Goal: Transaction & Acquisition: Book appointment/travel/reservation

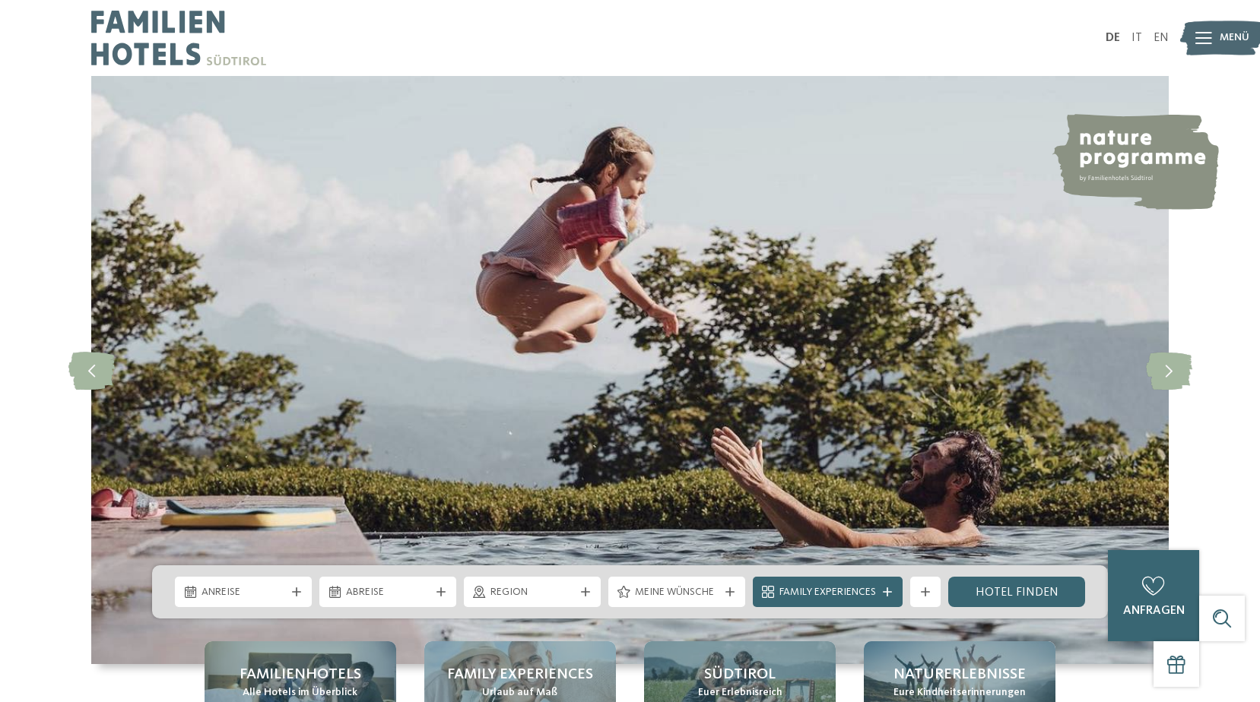
click at [1228, 42] on span "Menü" at bounding box center [1234, 37] width 30 height 15
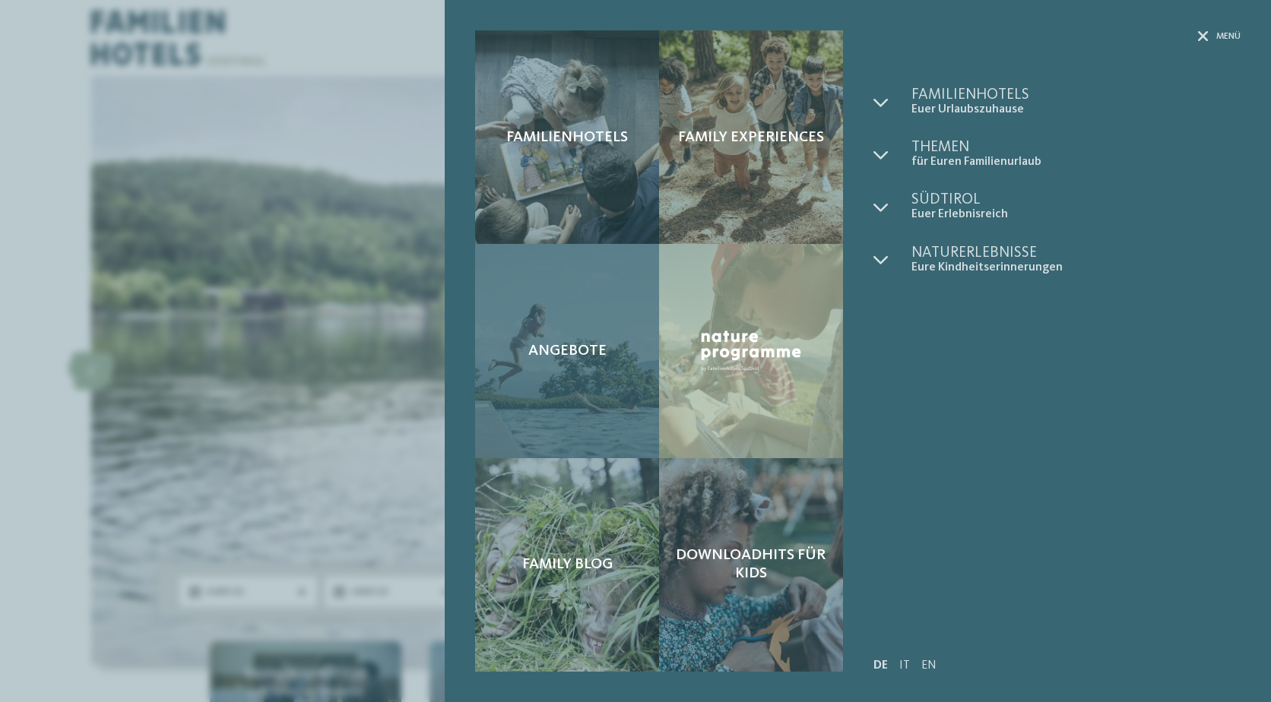
click at [578, 362] on div "Angebote" at bounding box center [567, 351] width 184 height 214
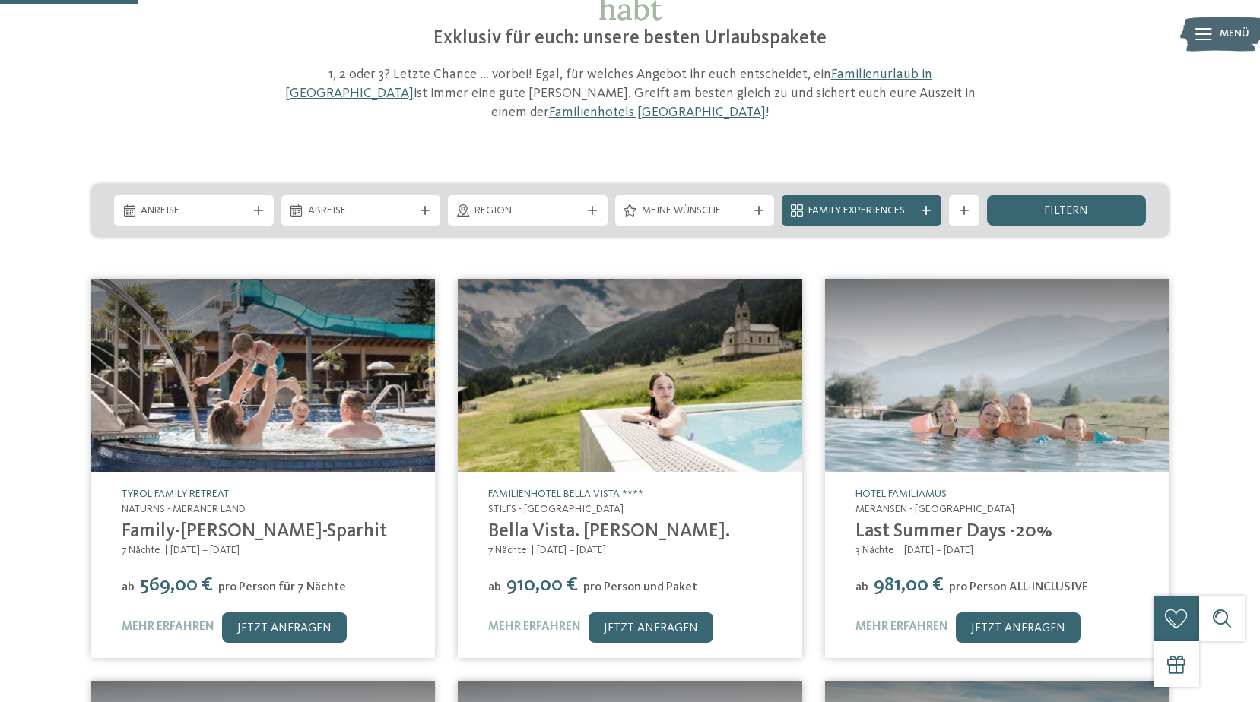
click at [1241, 345] on div "ab ab" at bounding box center [630, 699] width 1260 height 862
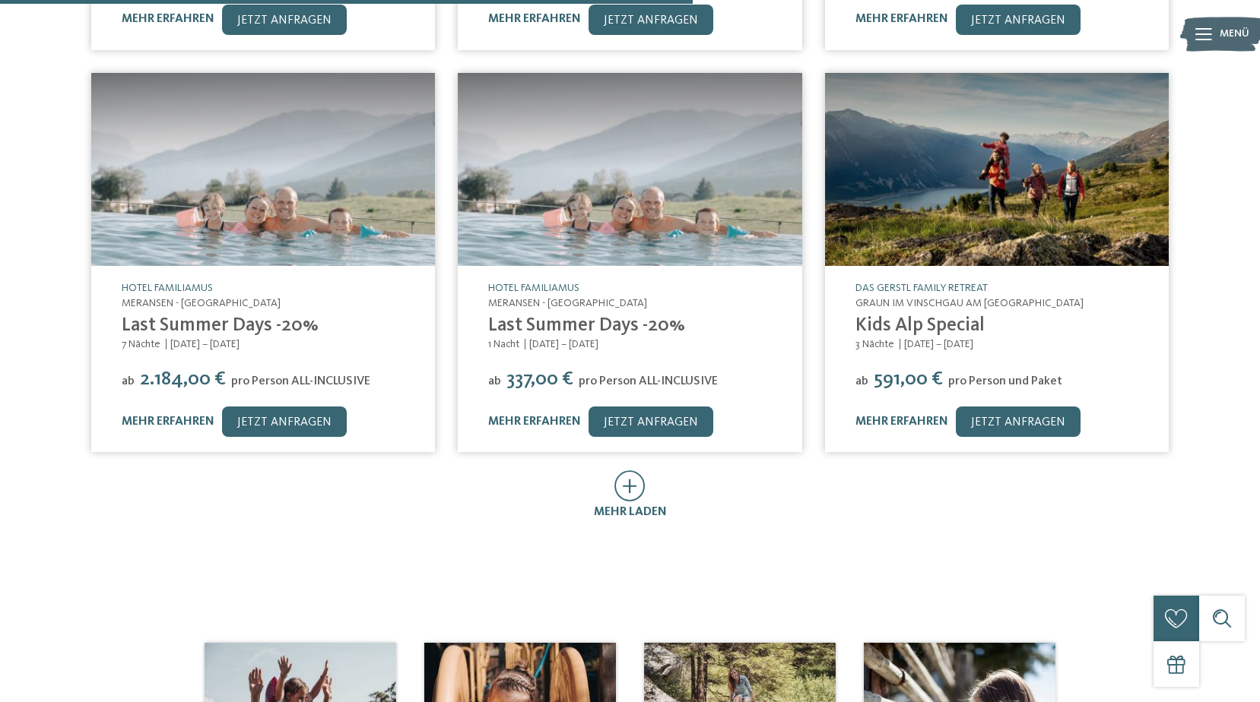
scroll to position [836, 0]
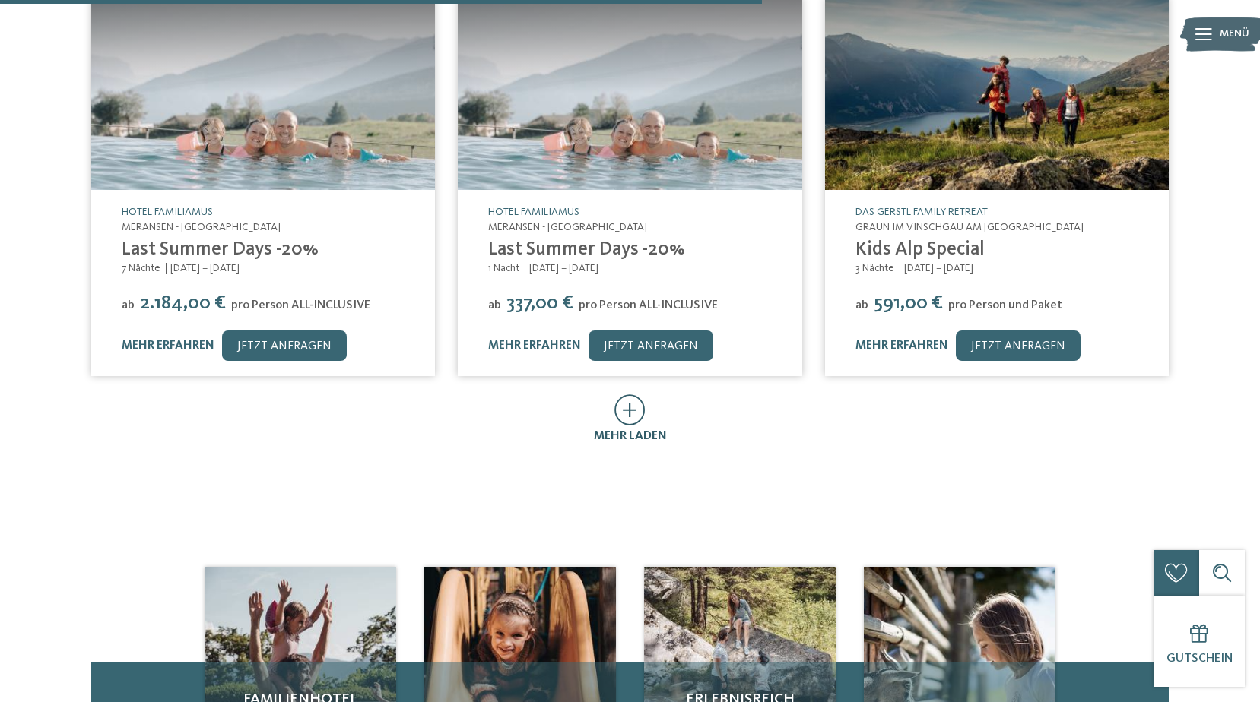
click at [626, 395] on icon at bounding box center [629, 410] width 31 height 31
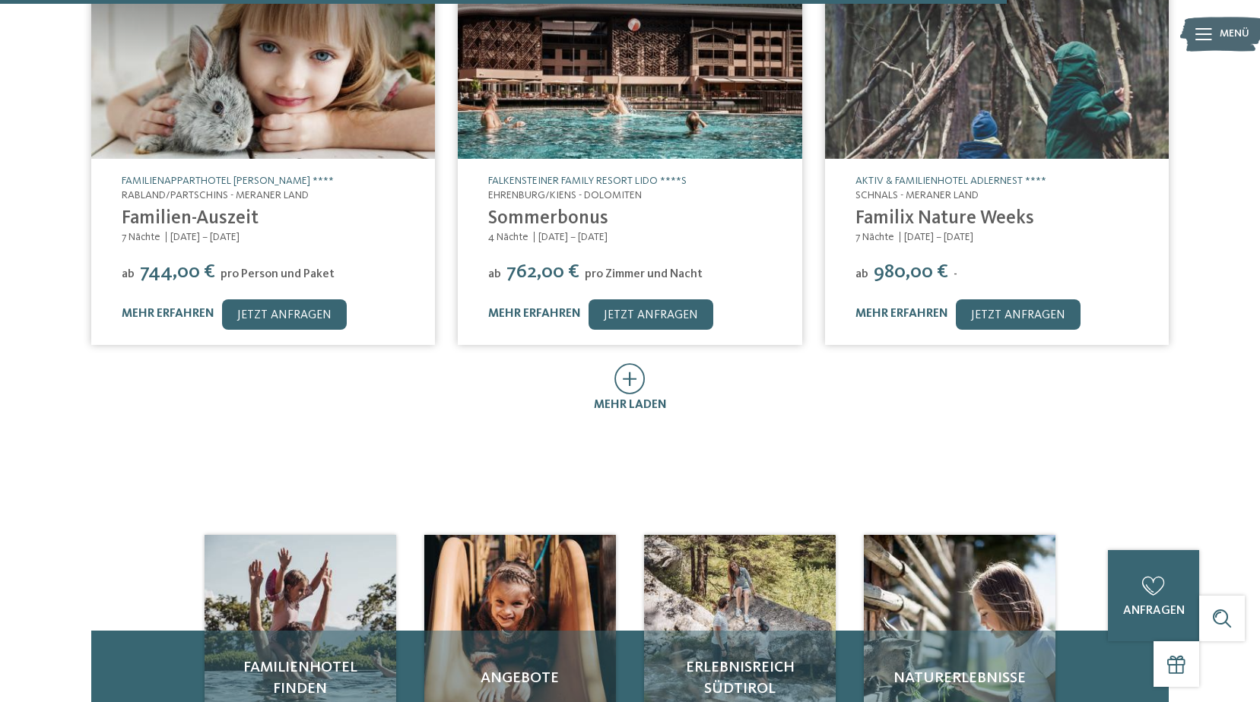
scroll to position [1748, 0]
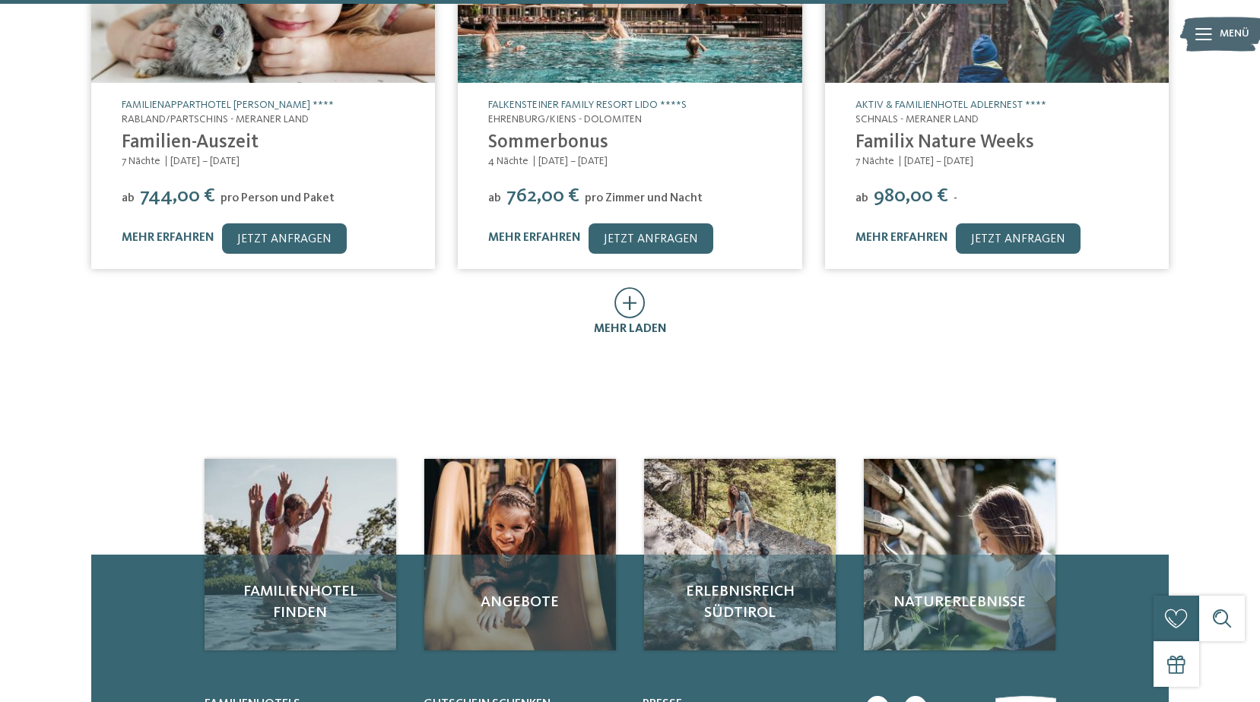
click at [612, 288] on div "mehr laden" at bounding box center [630, 312] width 73 height 49
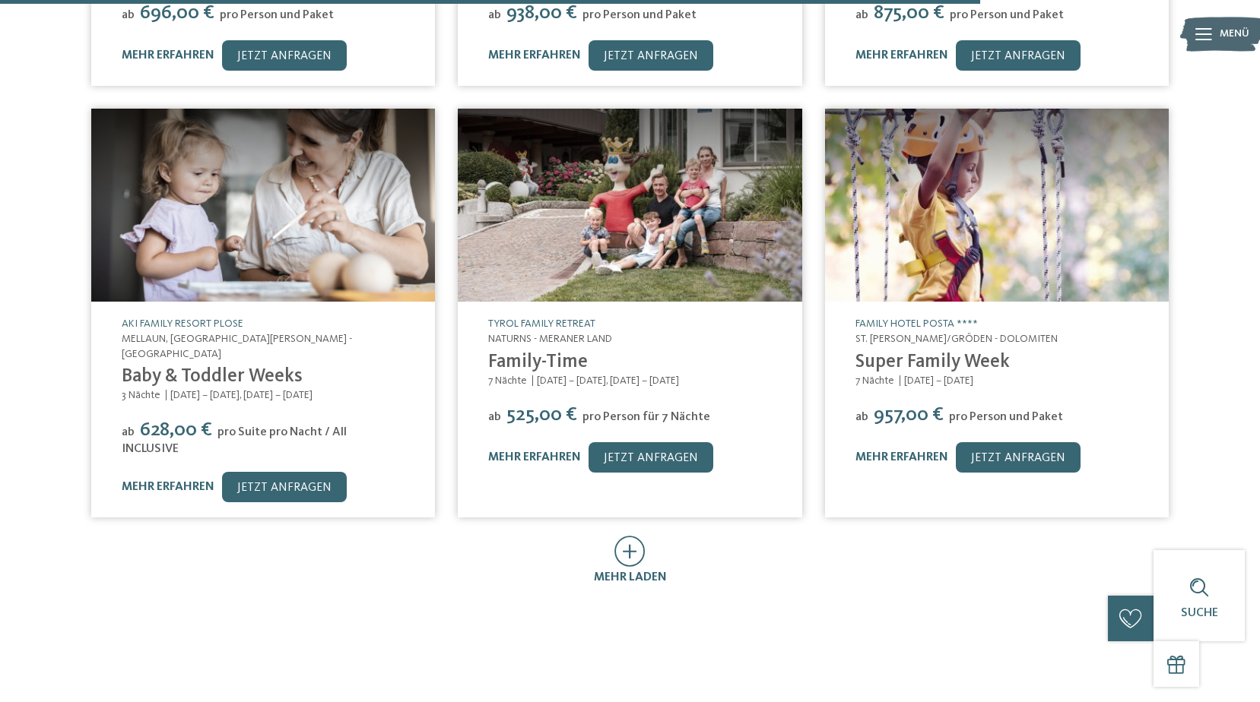
scroll to position [2433, 0]
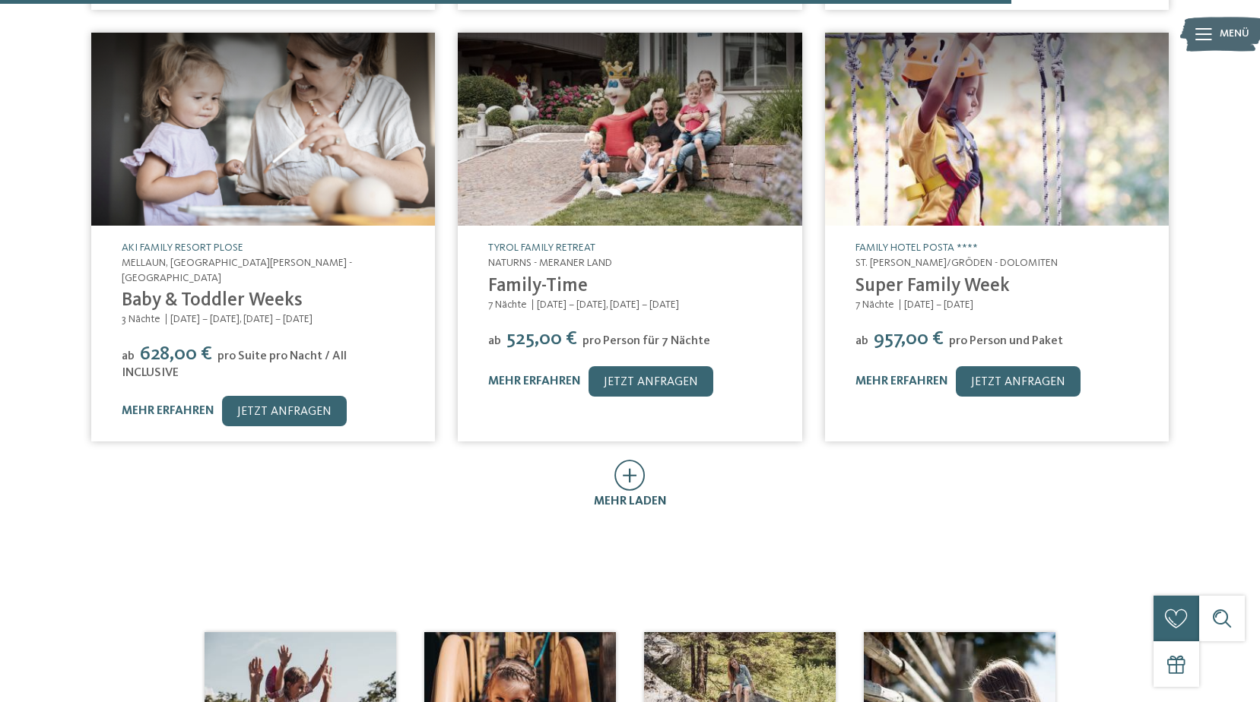
click at [639, 496] on span "mehr laden" at bounding box center [630, 502] width 73 height 12
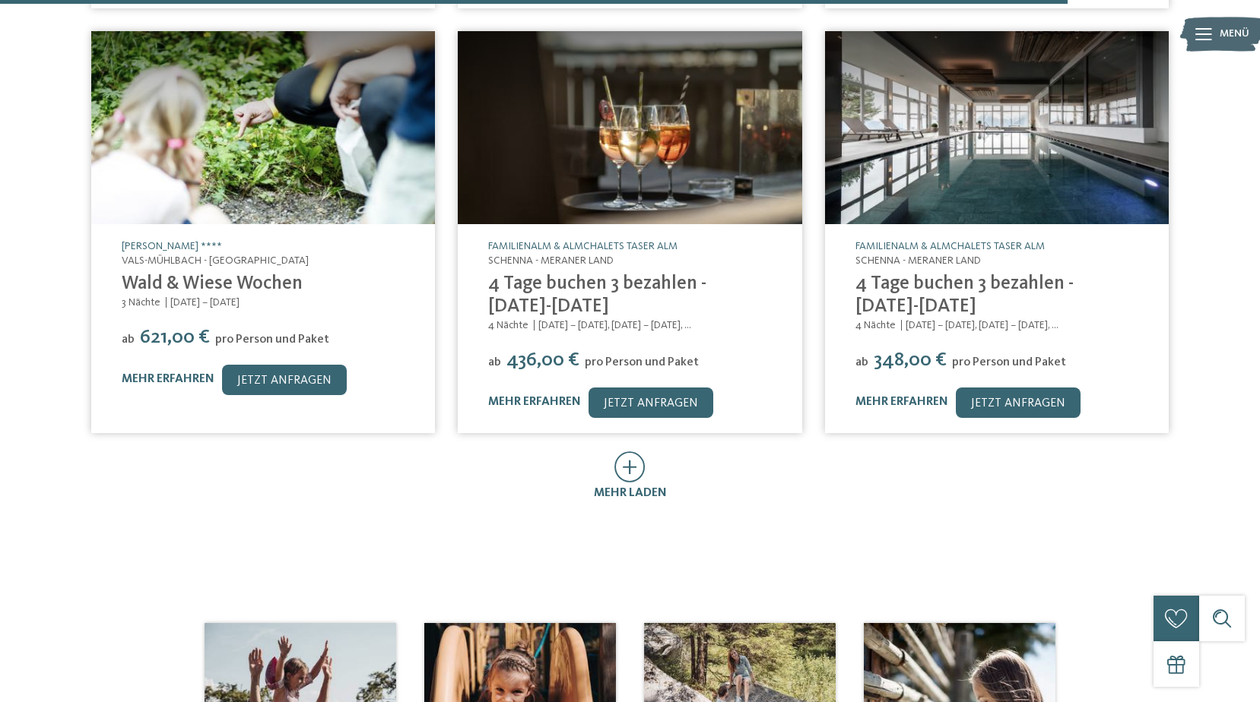
scroll to position [3421, 0]
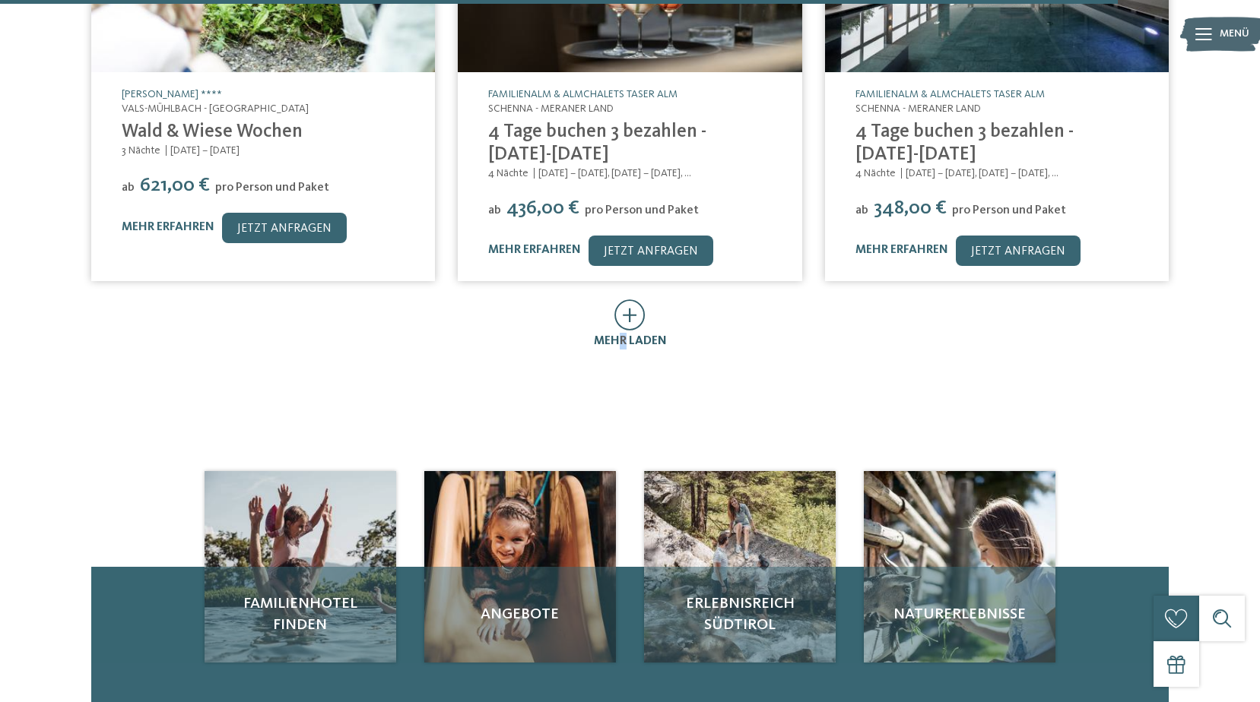
click at [623, 335] on span "mehr laden" at bounding box center [630, 341] width 73 height 12
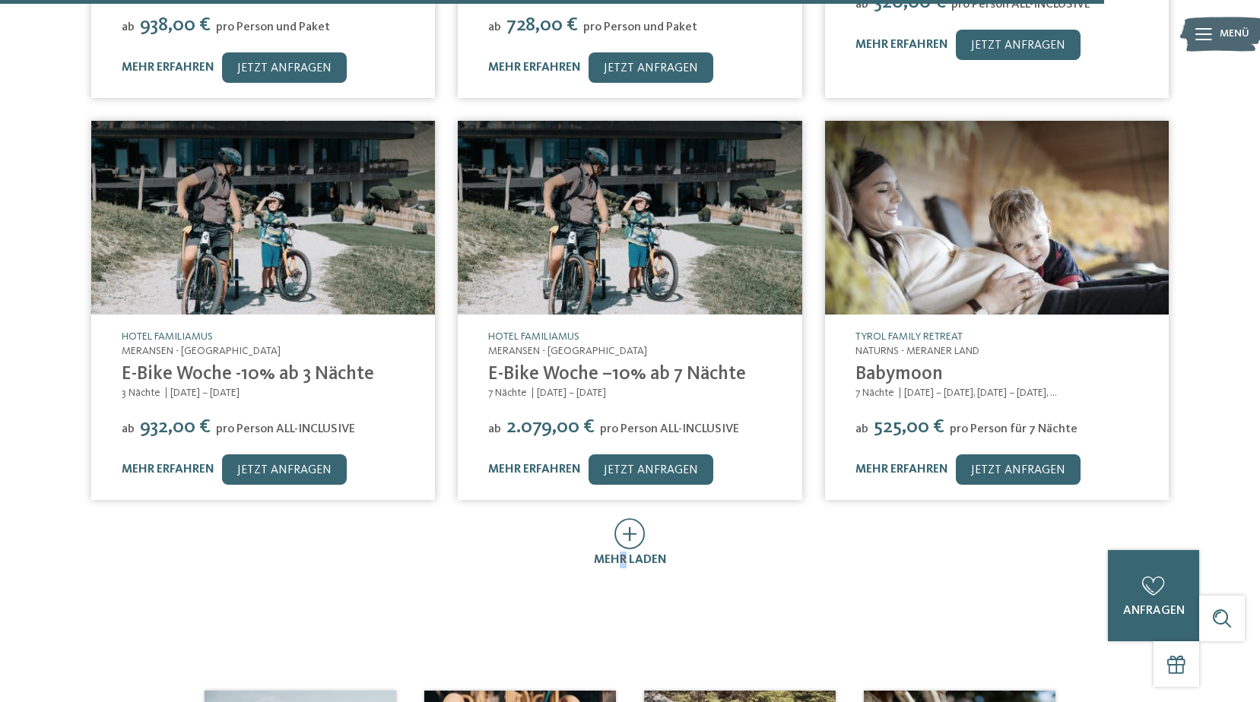
scroll to position [4105, 0]
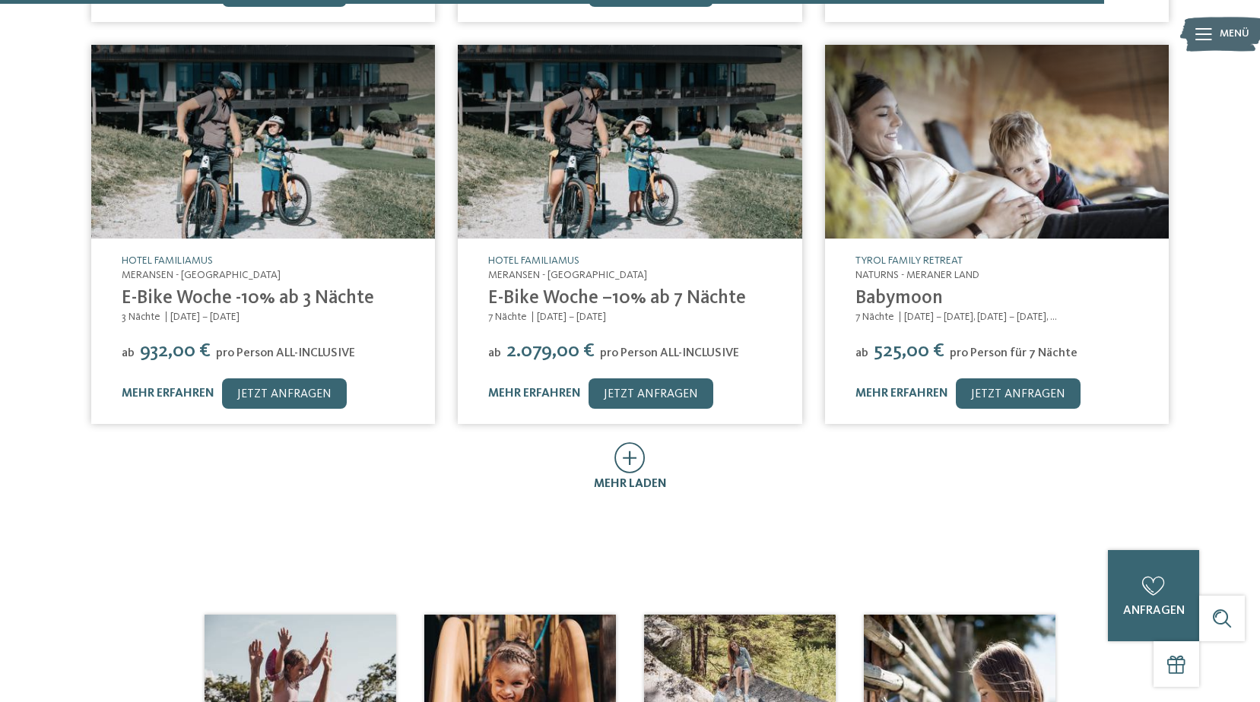
click at [615, 442] on icon at bounding box center [629, 457] width 31 height 31
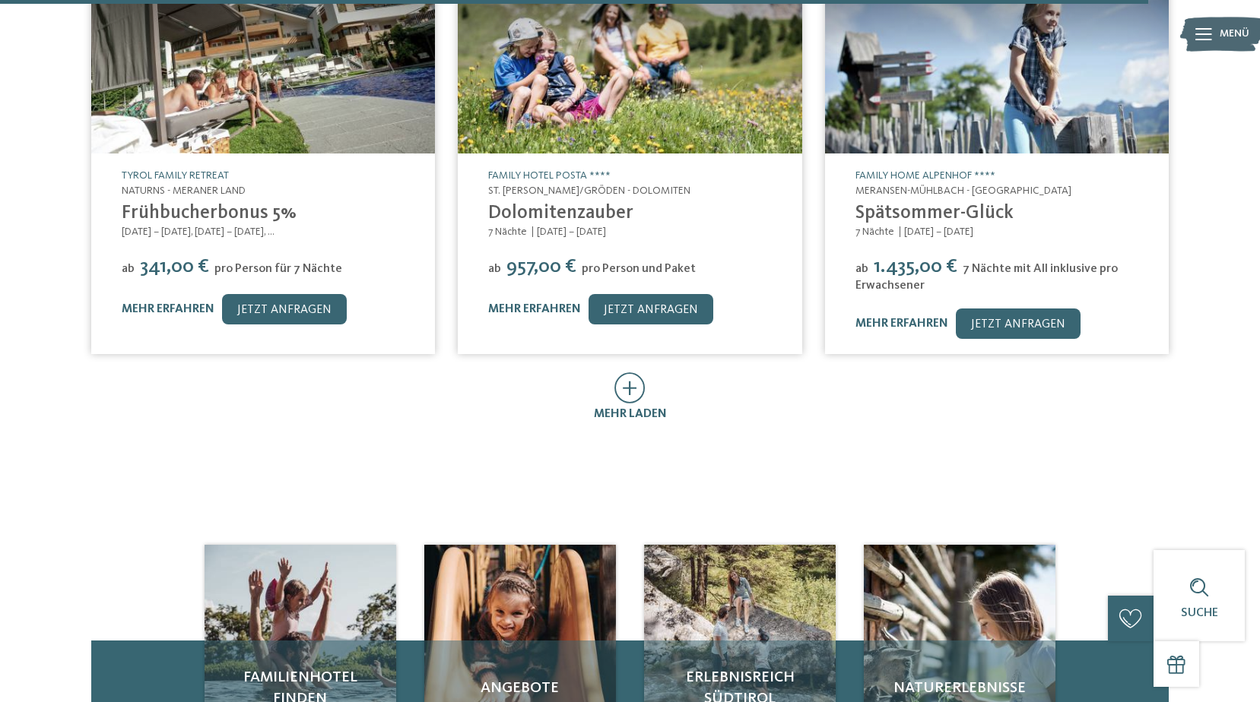
scroll to position [5093, 0]
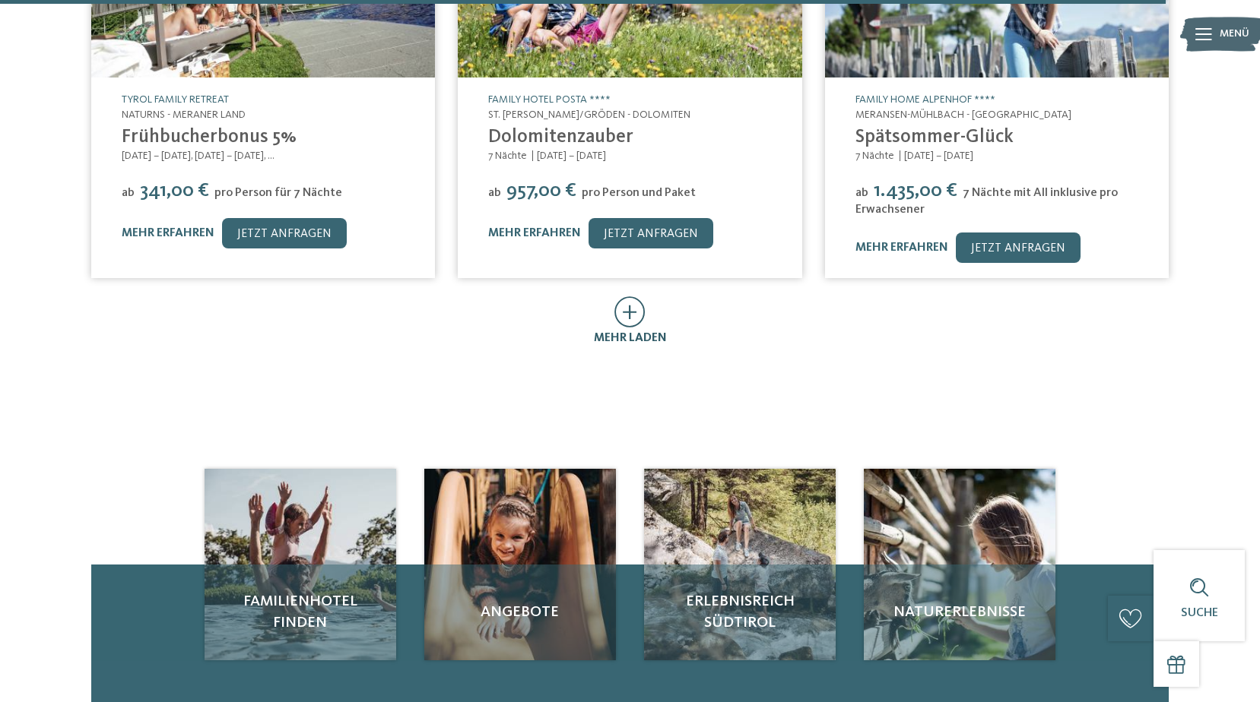
click at [636, 296] on icon at bounding box center [629, 311] width 31 height 31
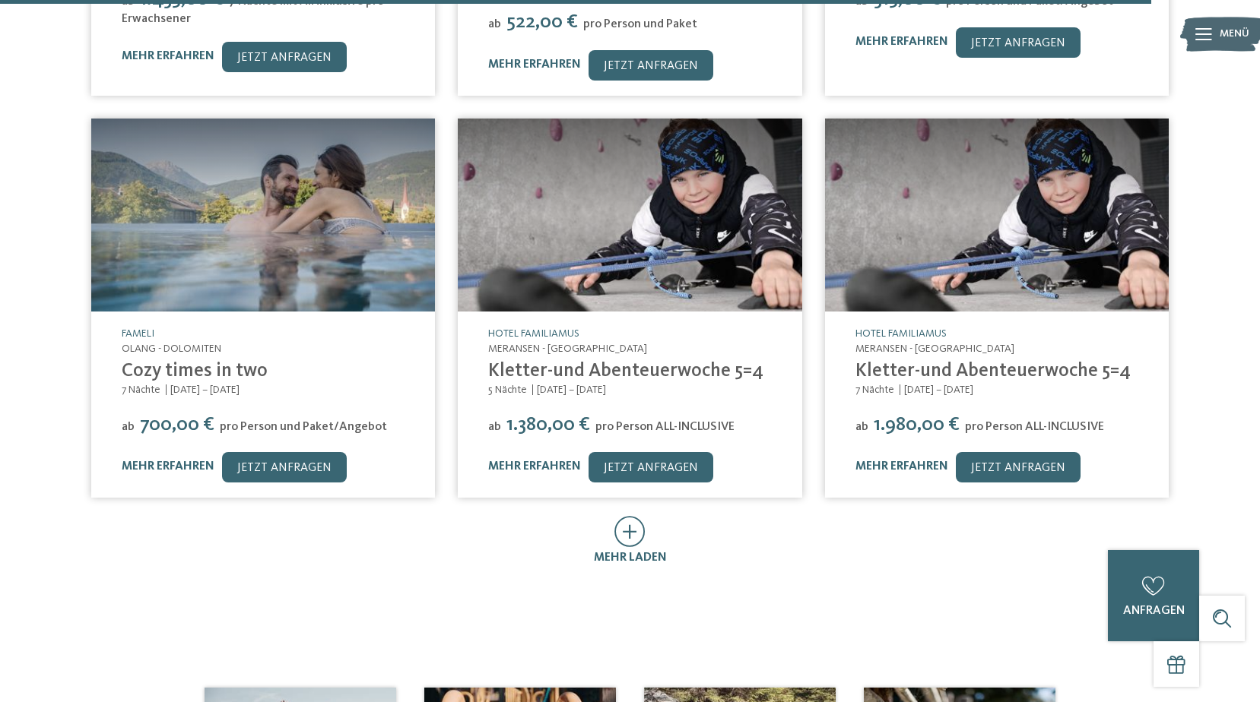
scroll to position [5853, 0]
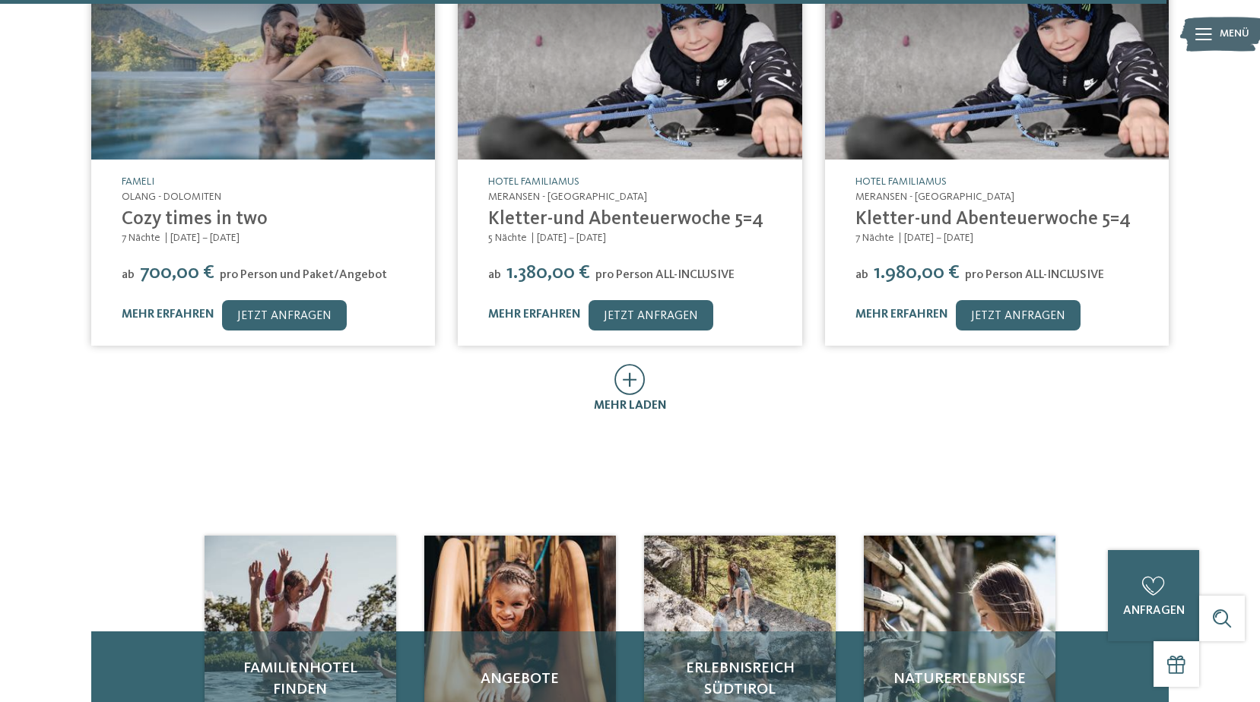
click at [641, 364] on icon at bounding box center [629, 379] width 31 height 31
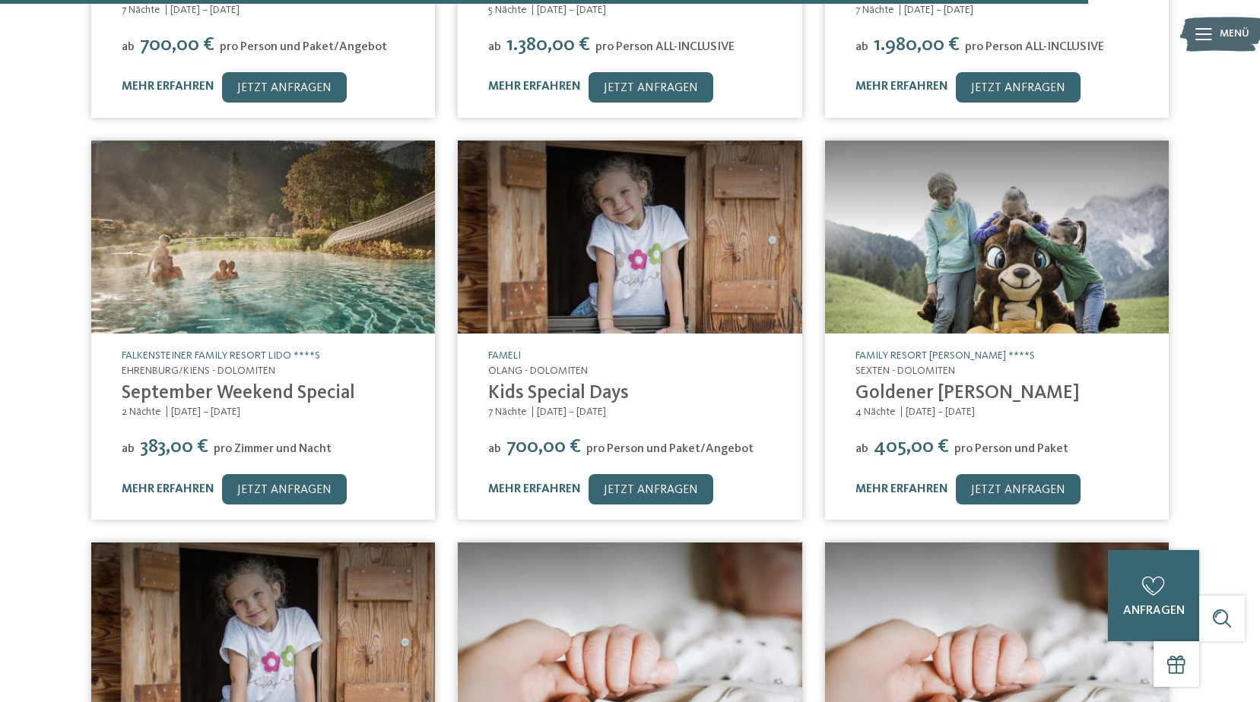
scroll to position [6157, 0]
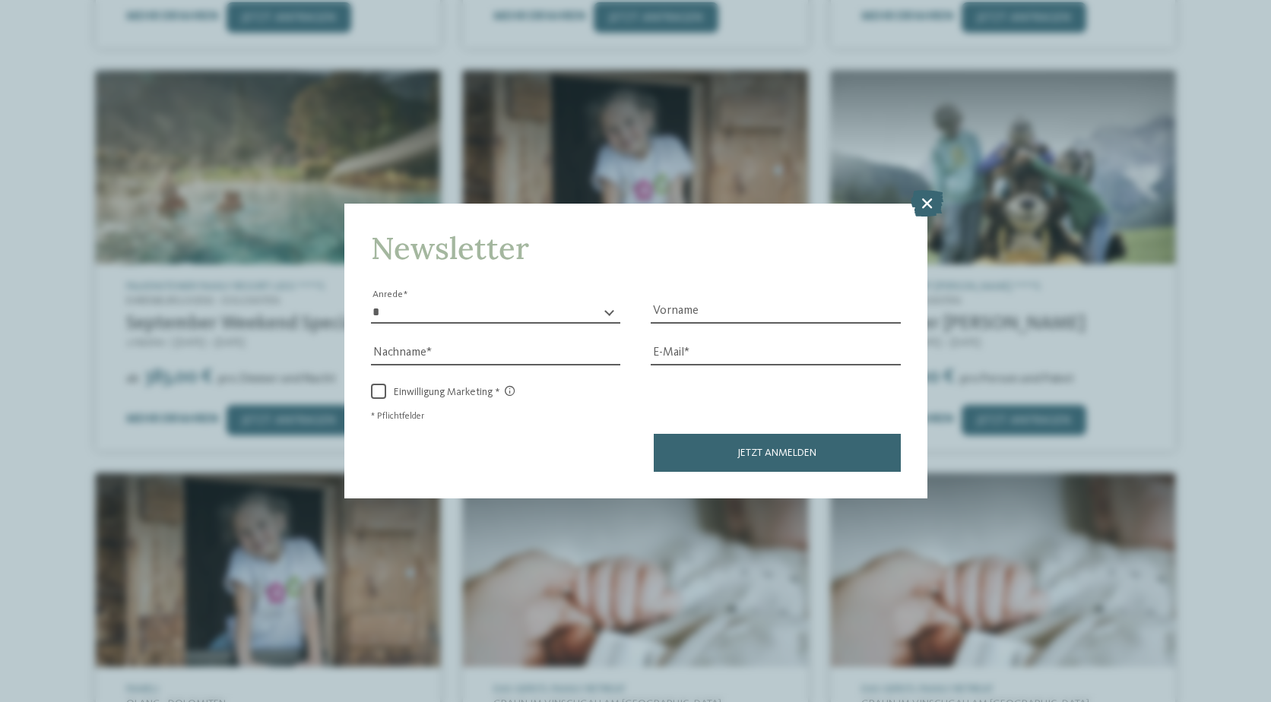
click at [930, 199] on icon at bounding box center [927, 202] width 33 height 27
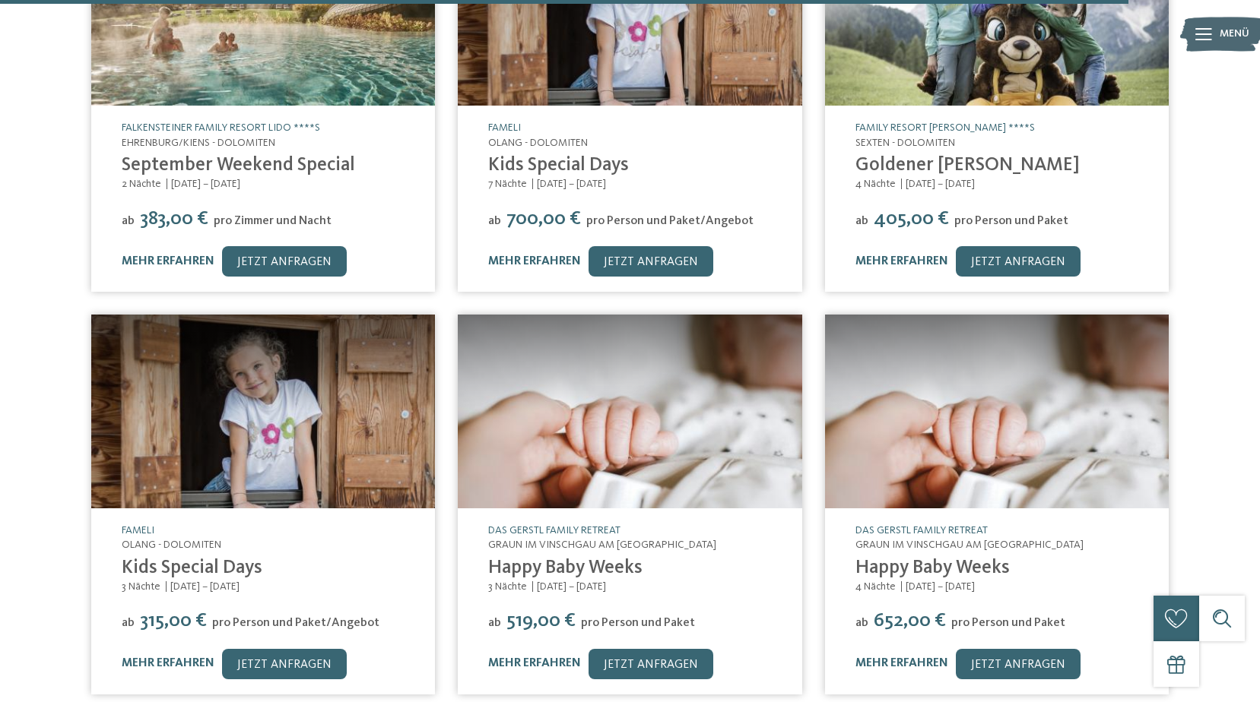
scroll to position [6385, 0]
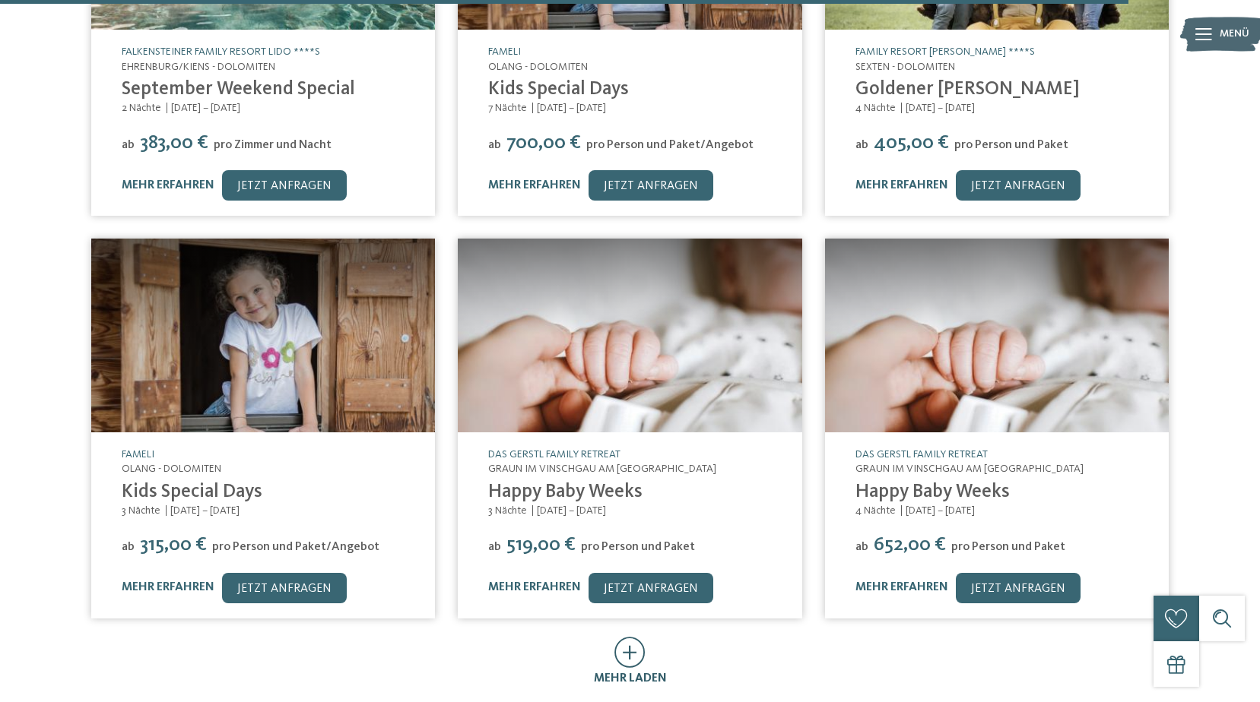
click at [638, 637] on icon at bounding box center [629, 652] width 31 height 31
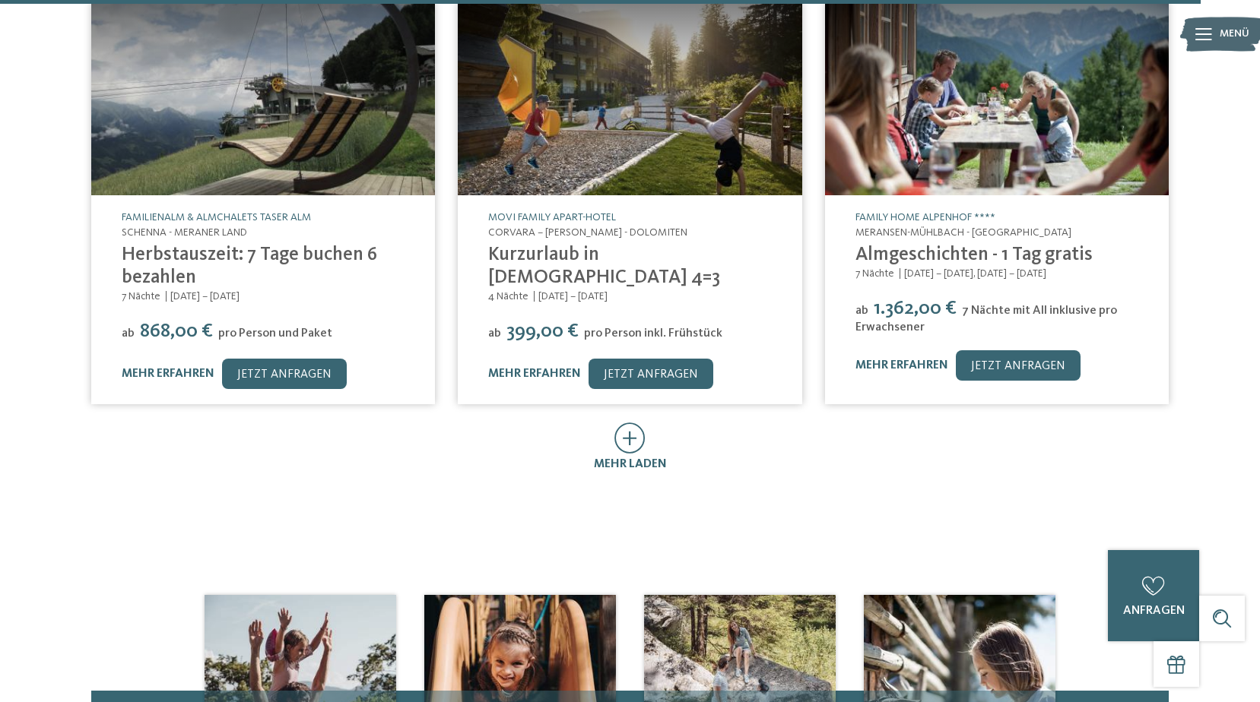
scroll to position [7754, 0]
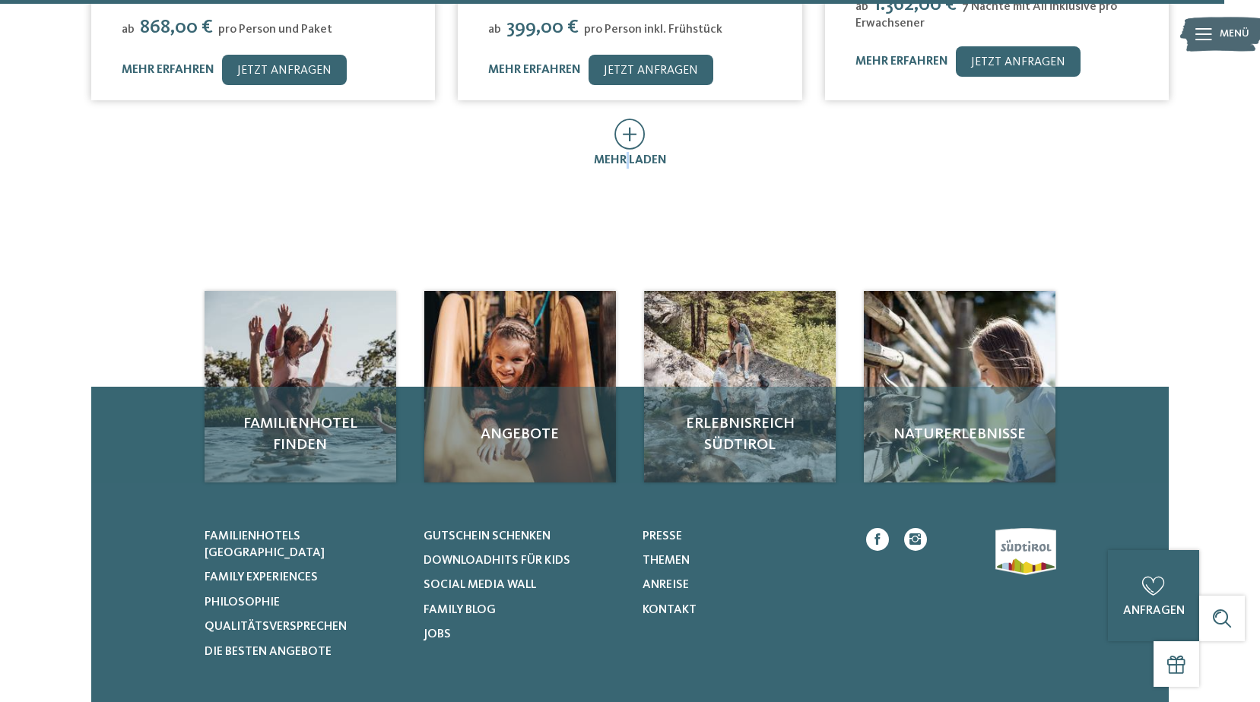
click at [629, 154] on span "mehr laden" at bounding box center [630, 160] width 73 height 12
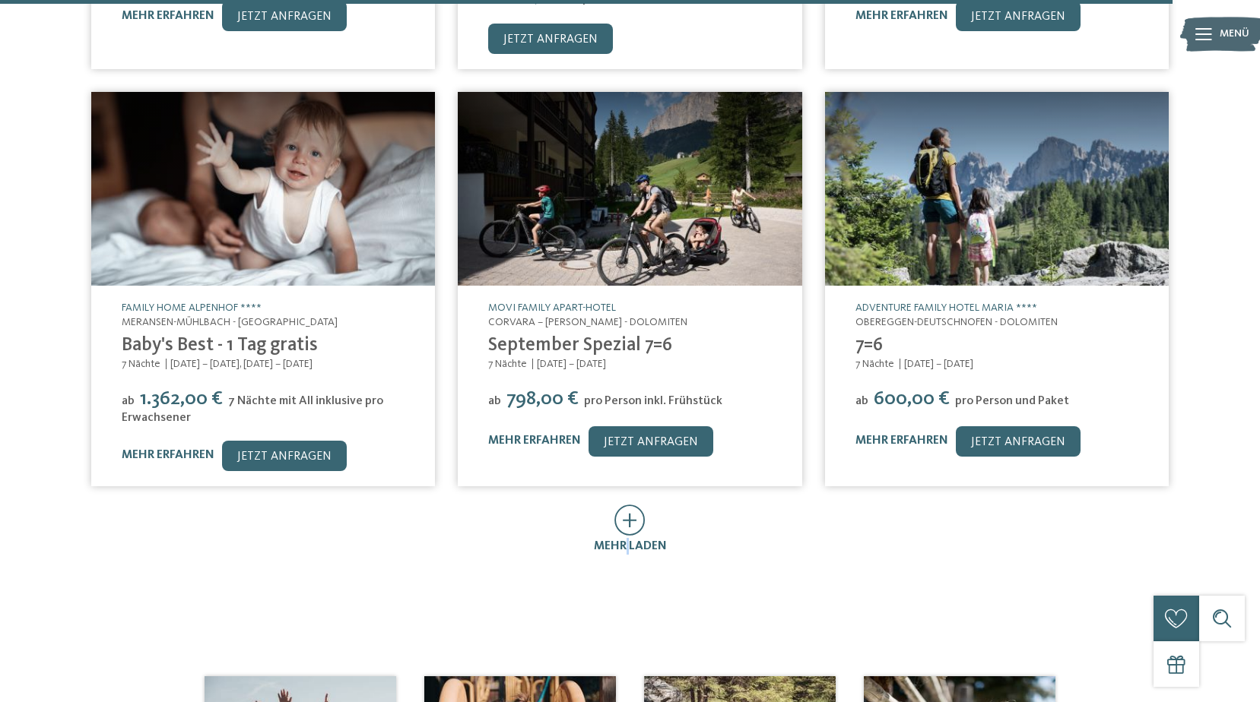
scroll to position [8286, 0]
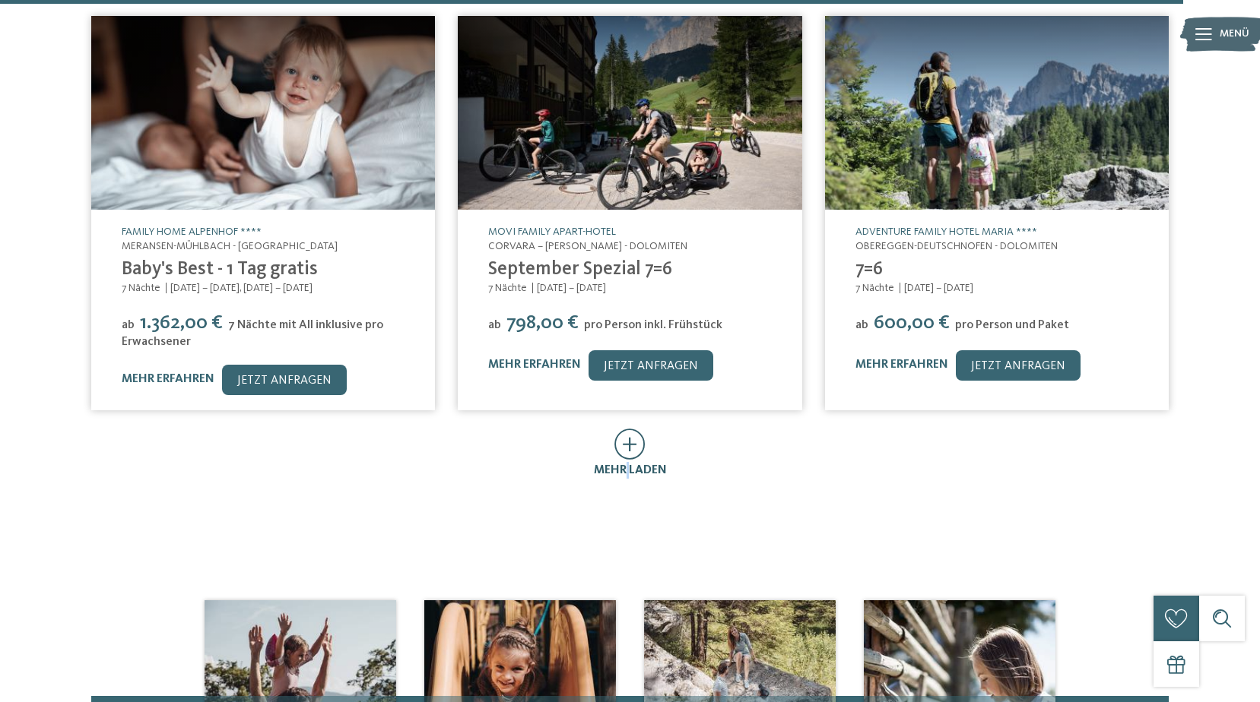
click at [631, 464] on span "mehr laden" at bounding box center [630, 470] width 73 height 12
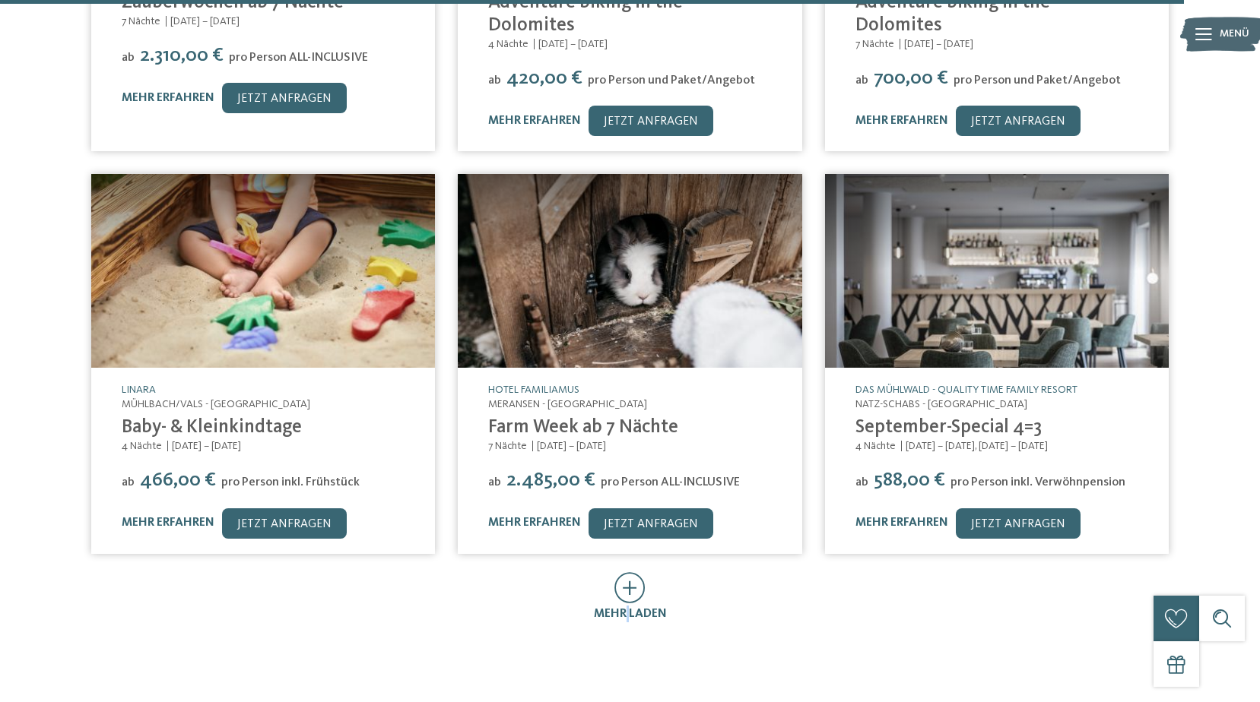
scroll to position [9046, 0]
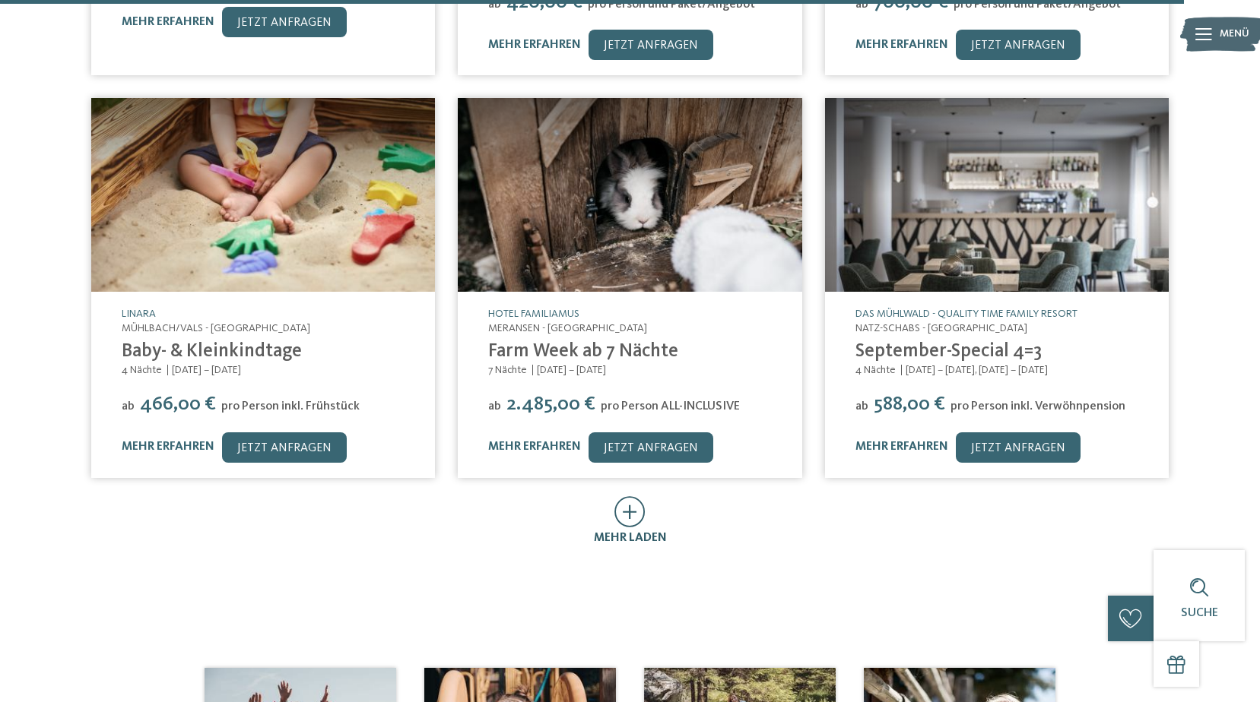
click at [620, 496] on icon at bounding box center [629, 511] width 31 height 31
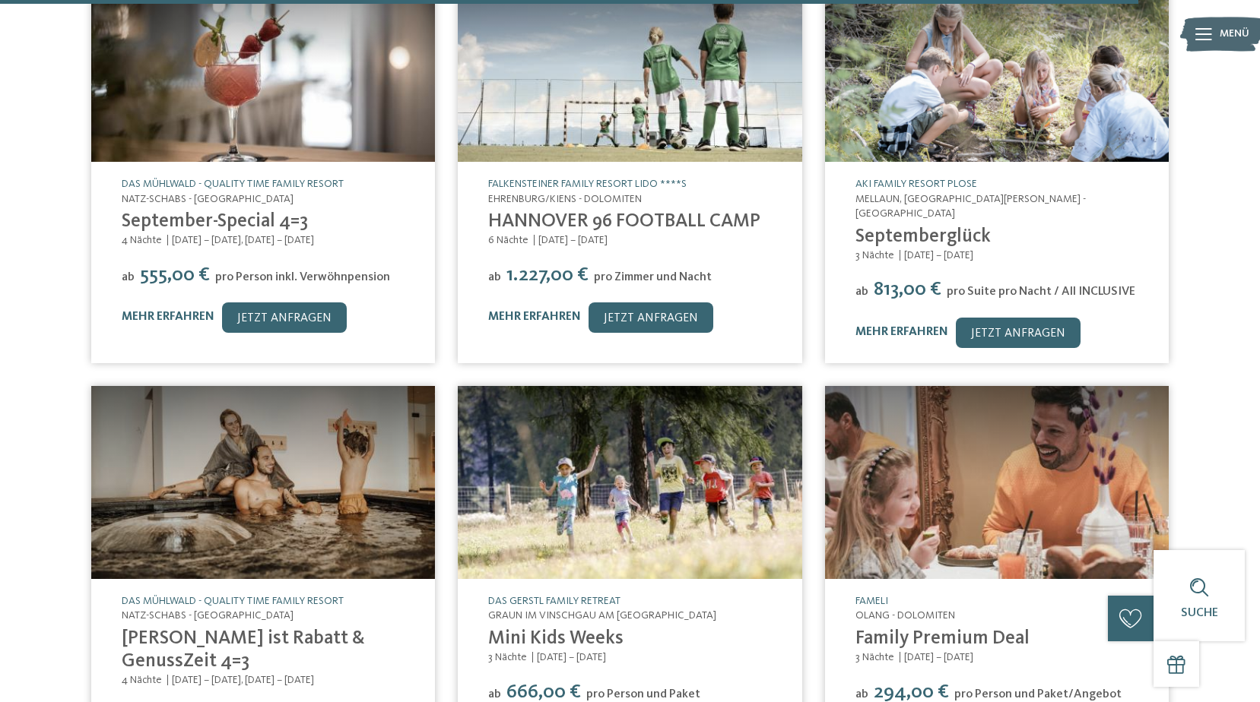
scroll to position [9882, 0]
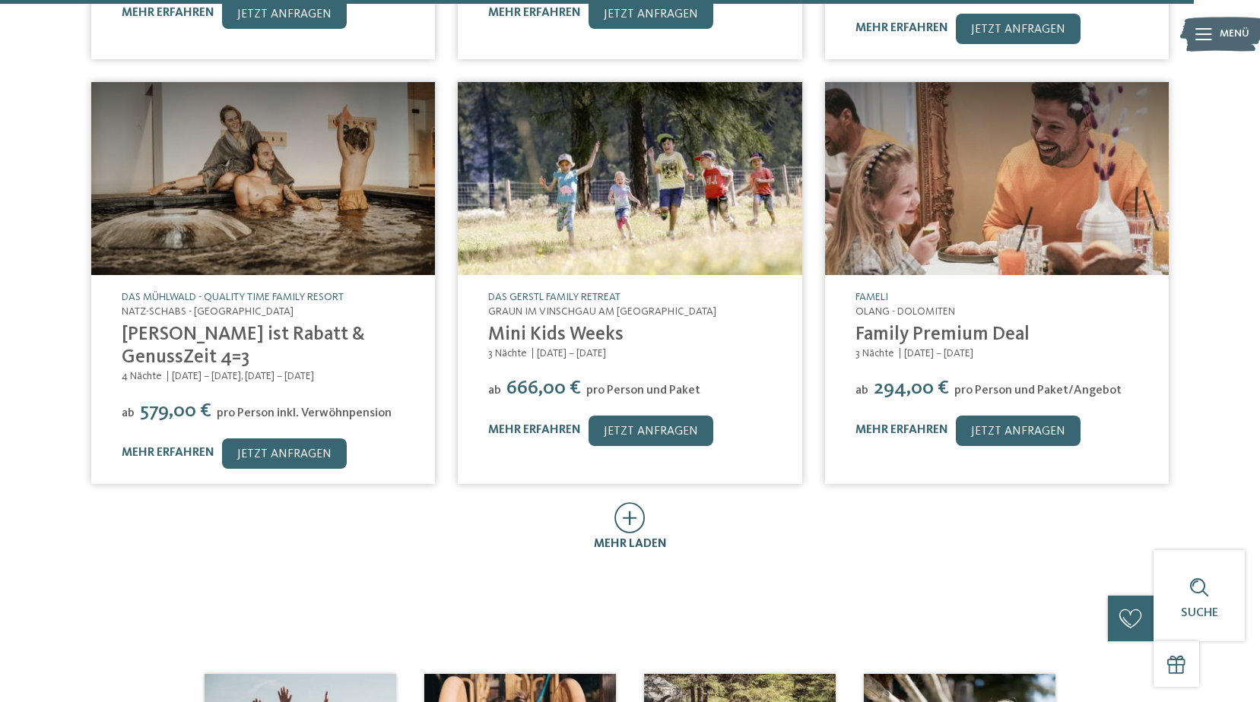
click at [625, 538] on span "mehr laden" at bounding box center [630, 544] width 73 height 12
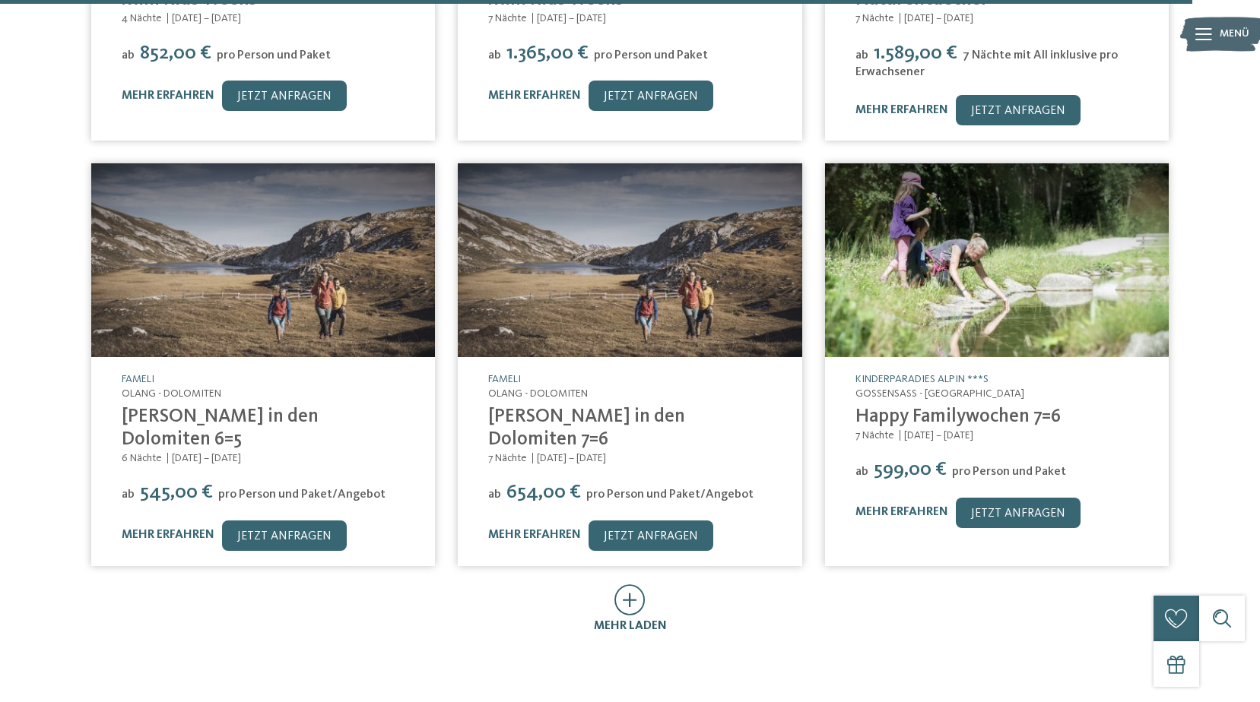
scroll to position [10718, 0]
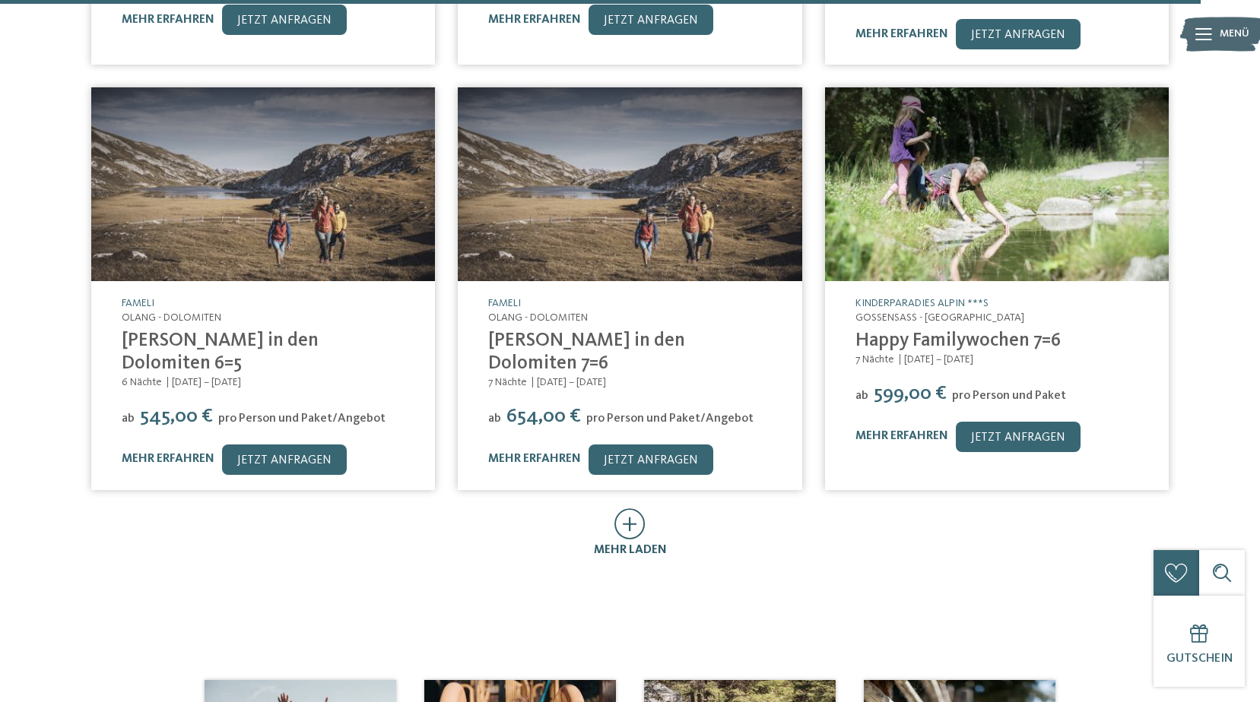
click at [625, 544] on span "mehr laden" at bounding box center [630, 550] width 73 height 12
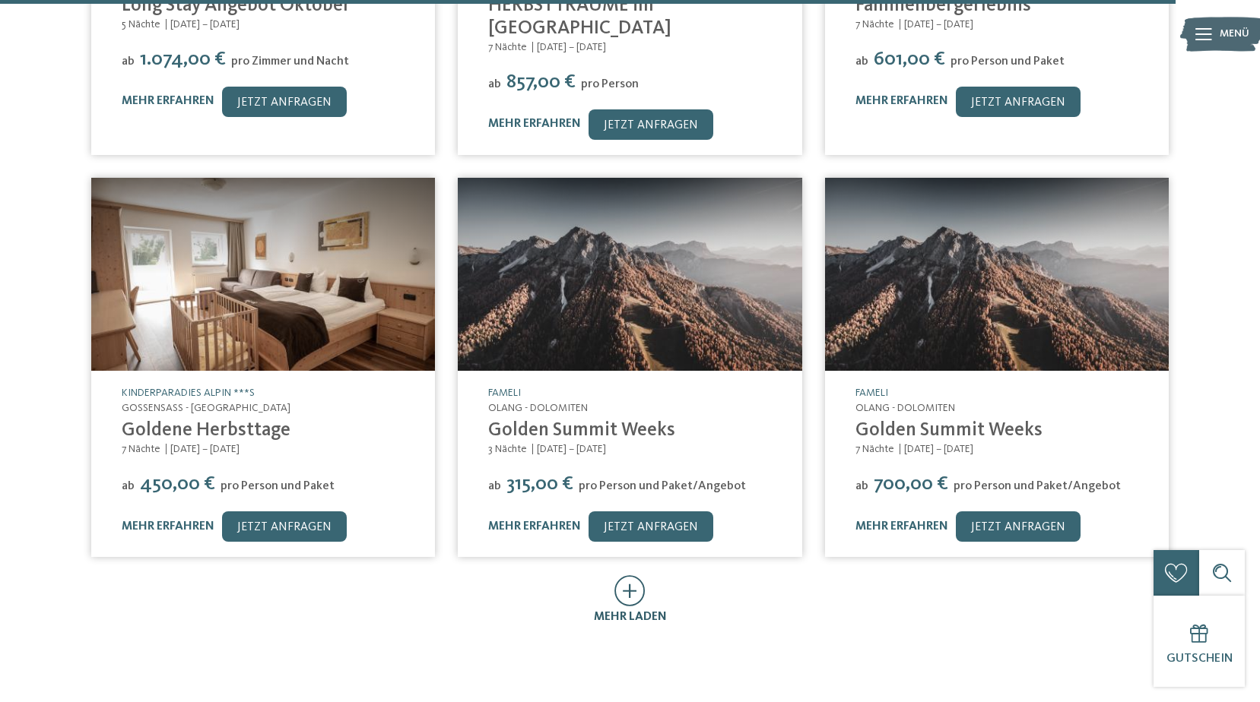
scroll to position [11554, 0]
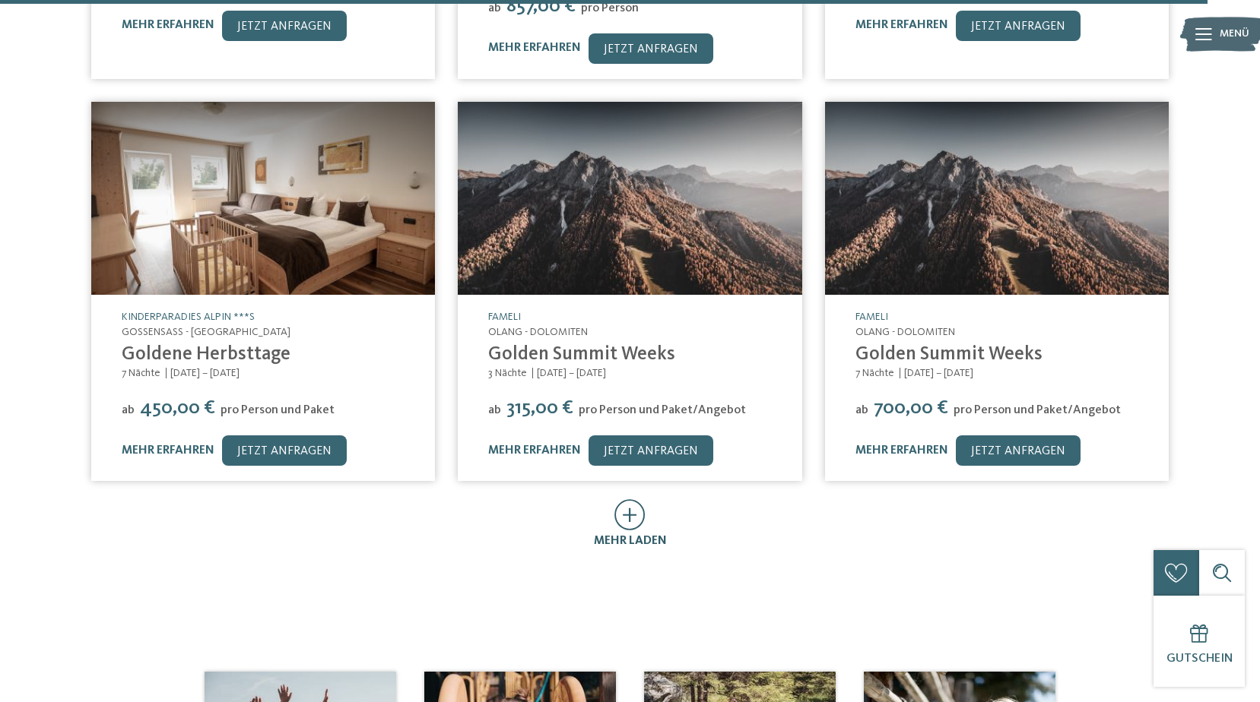
click at [626, 533] on div "mehr laden" at bounding box center [630, 541] width 73 height 17
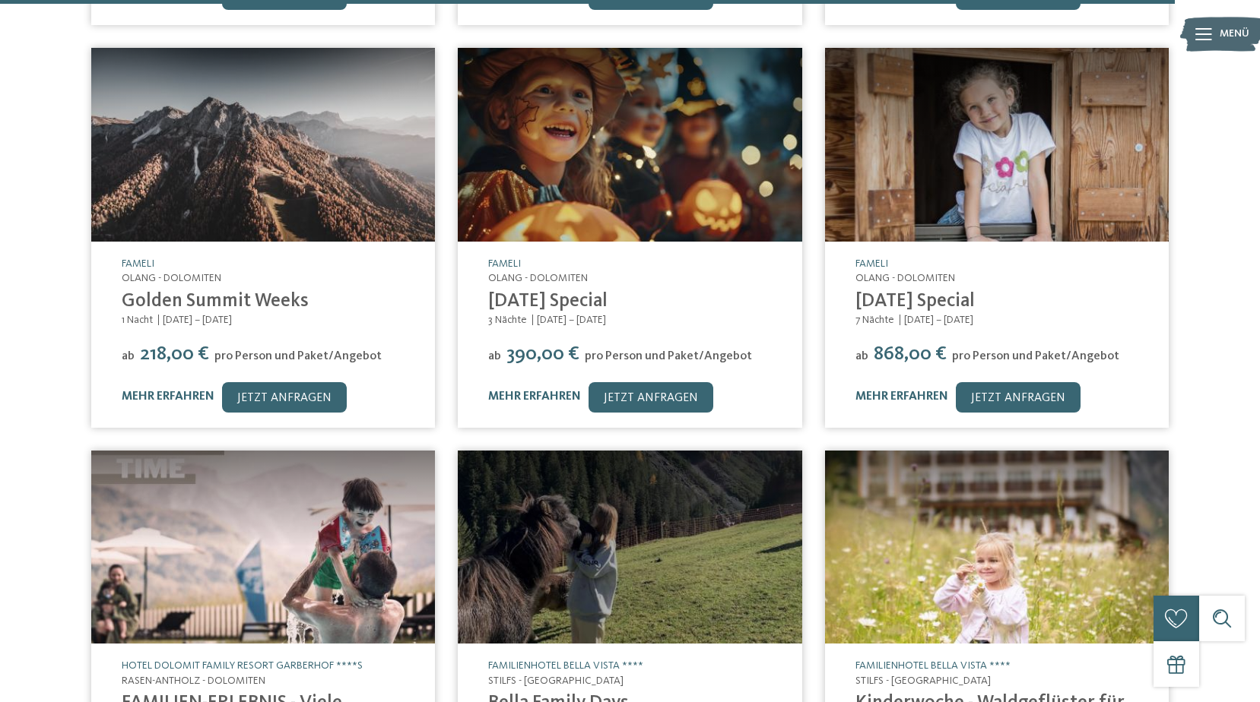
scroll to position [12315, 0]
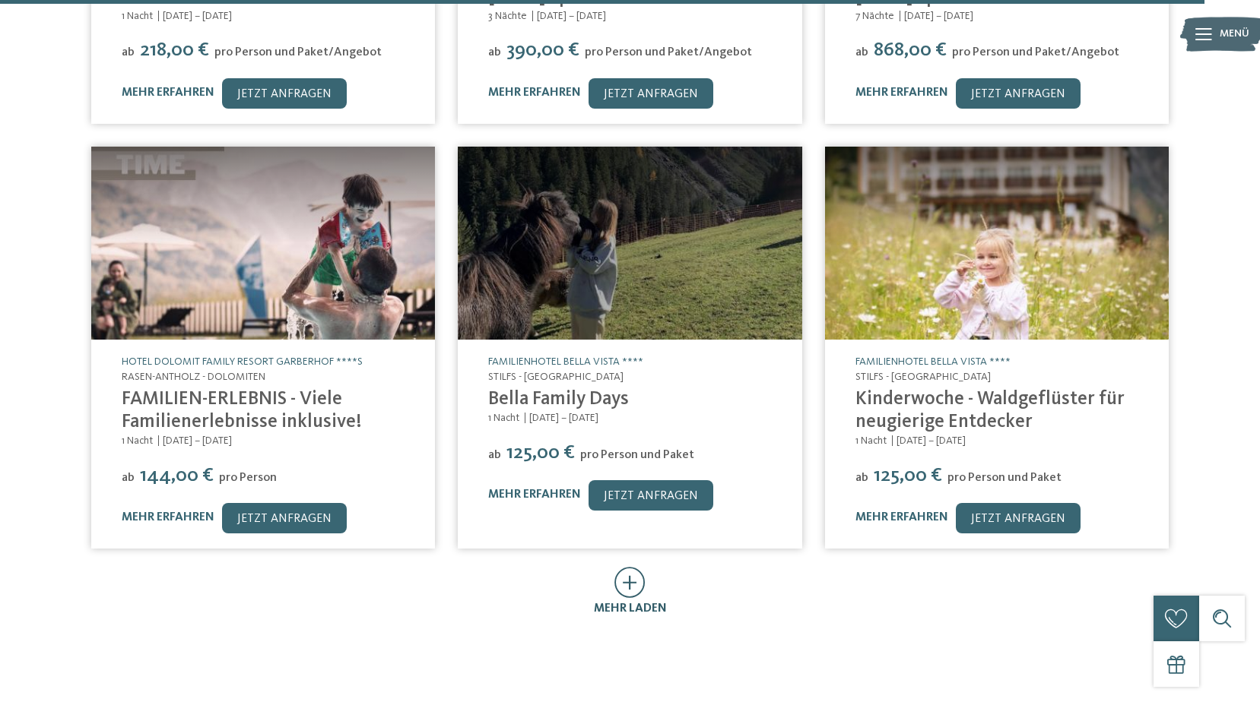
click at [635, 567] on icon at bounding box center [629, 582] width 31 height 31
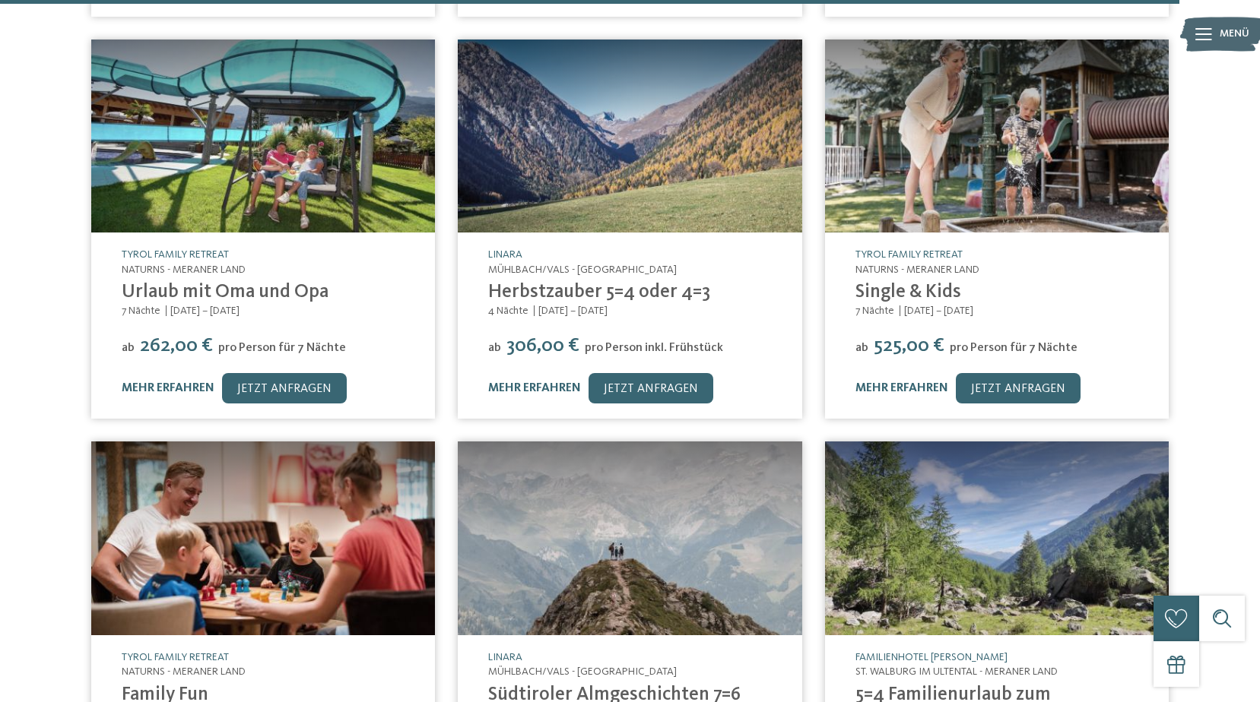
scroll to position [13151, 0]
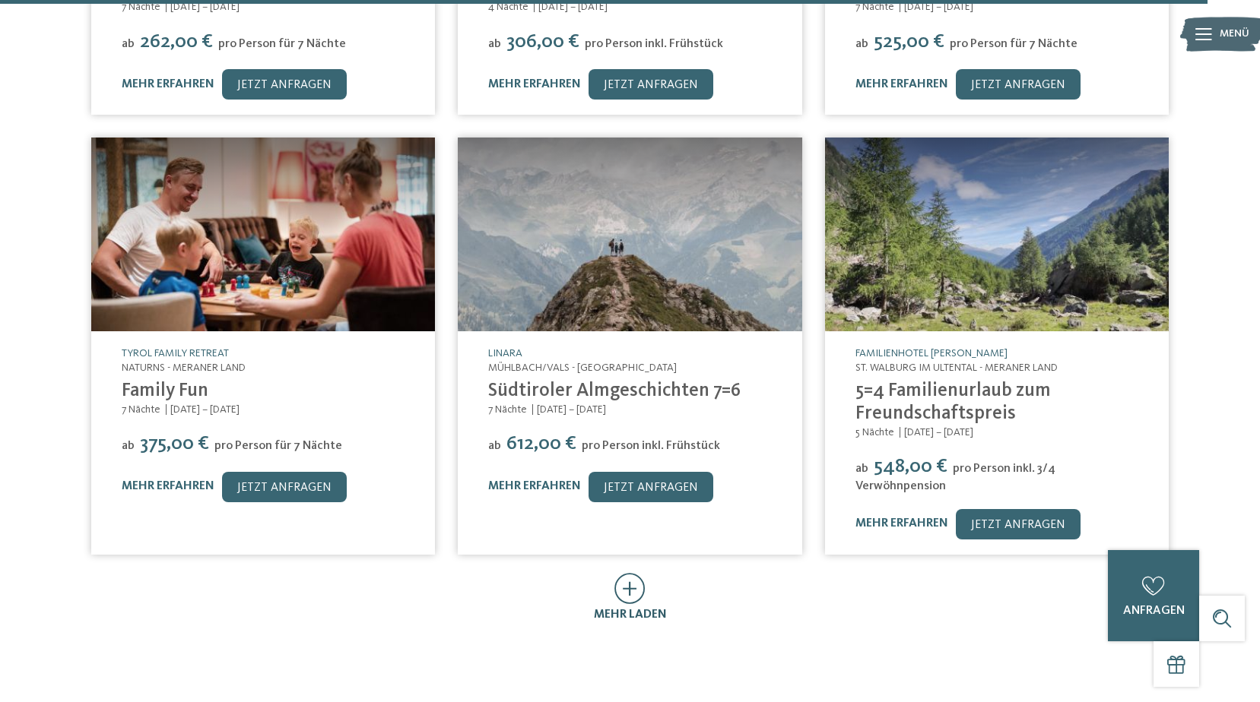
click at [642, 573] on icon at bounding box center [629, 588] width 31 height 31
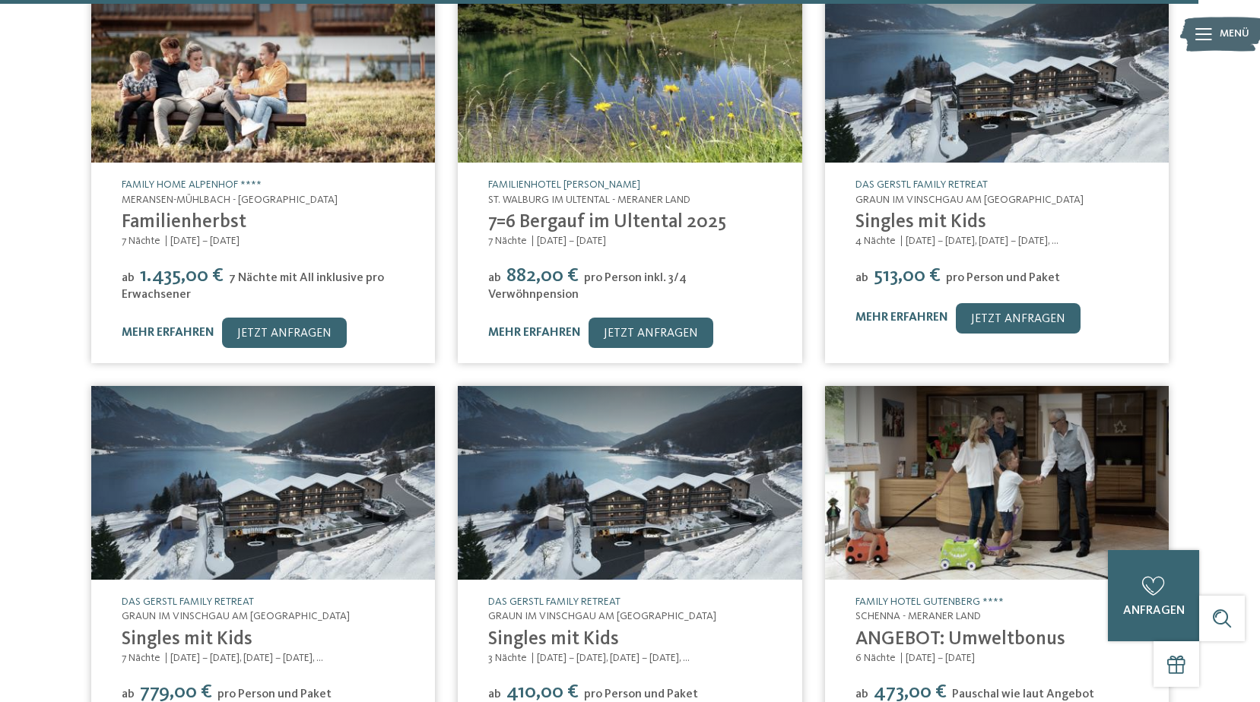
scroll to position [13835, 0]
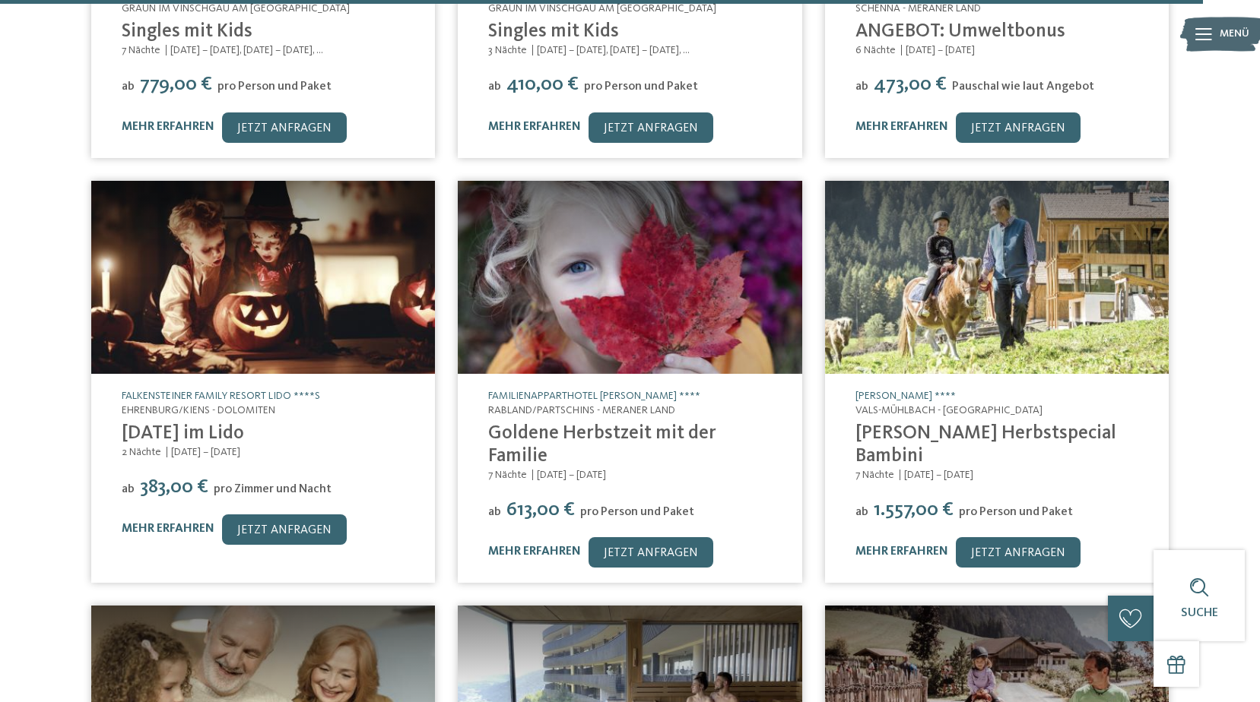
scroll to position [14747, 0]
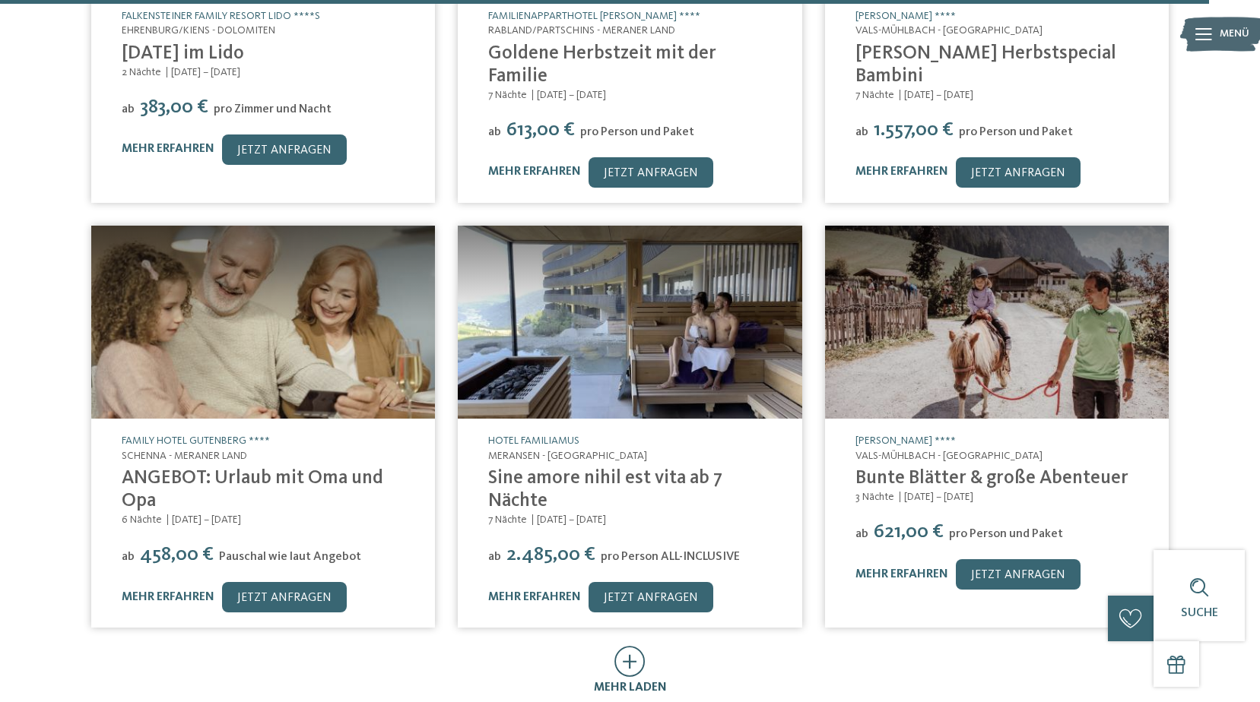
click at [625, 646] on icon at bounding box center [629, 661] width 31 height 31
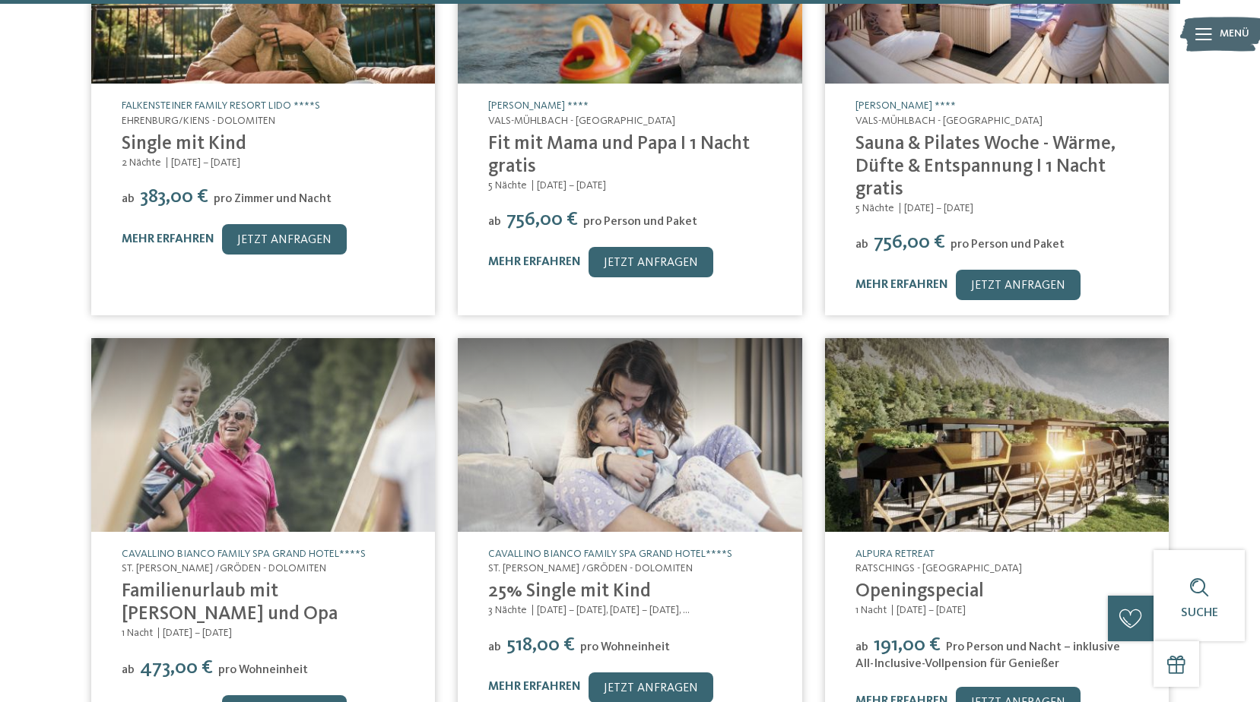
scroll to position [15583, 0]
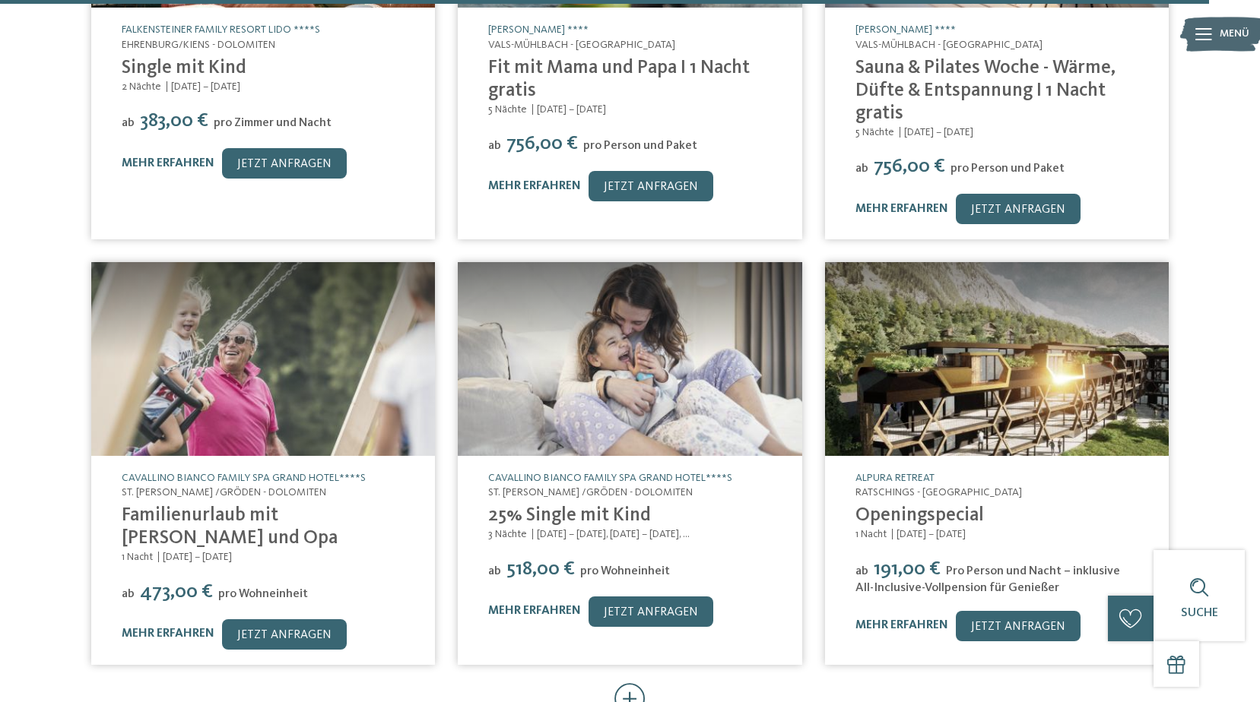
click at [633, 683] on icon at bounding box center [629, 698] width 31 height 31
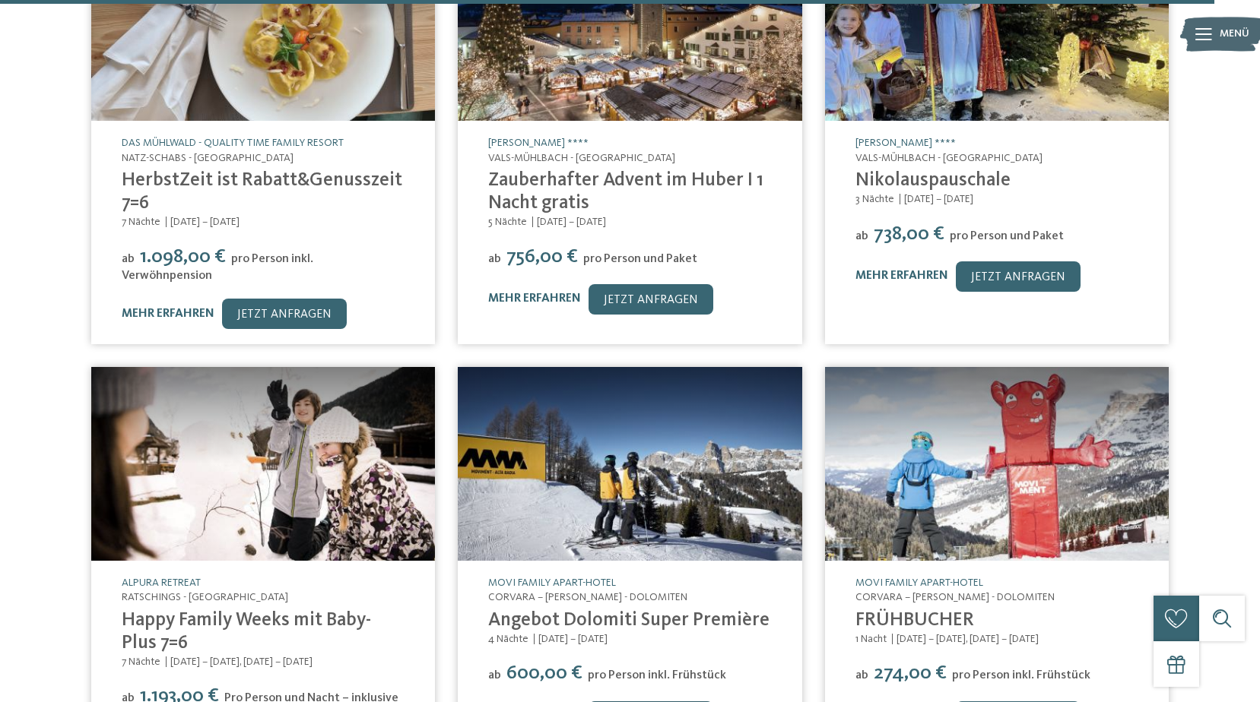
scroll to position [16495, 0]
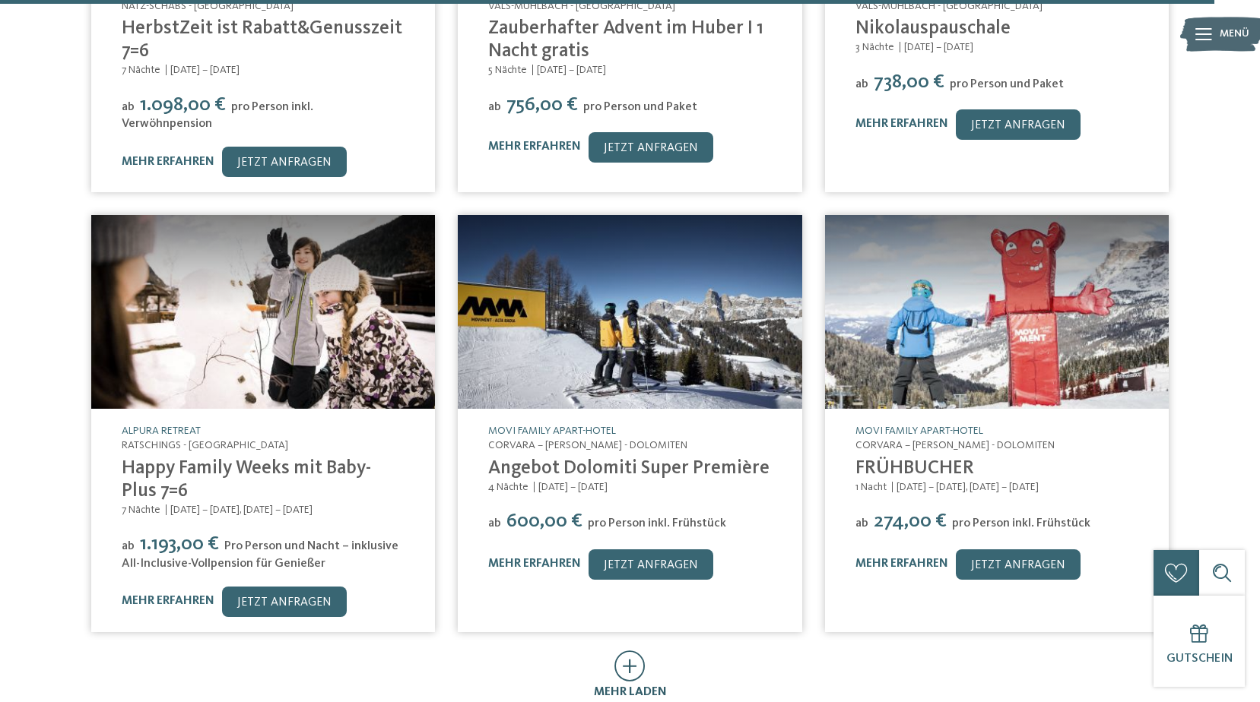
click at [629, 651] on icon at bounding box center [629, 666] width 31 height 31
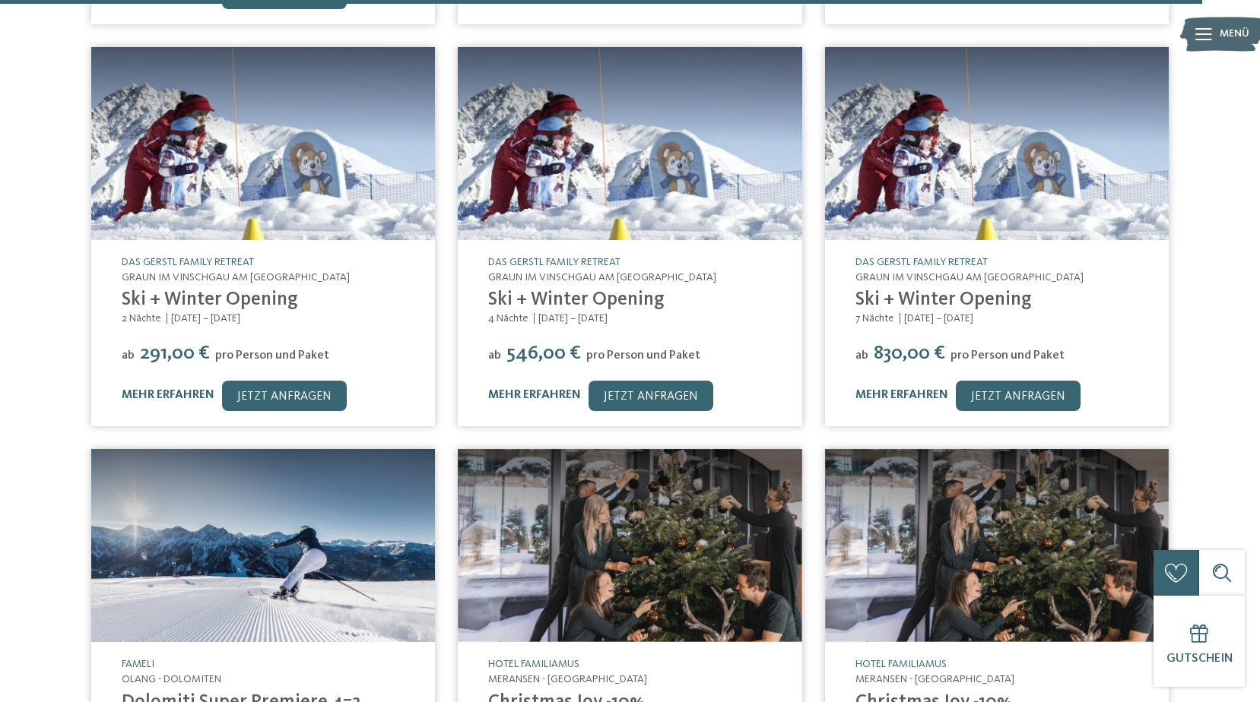
scroll to position [17256, 0]
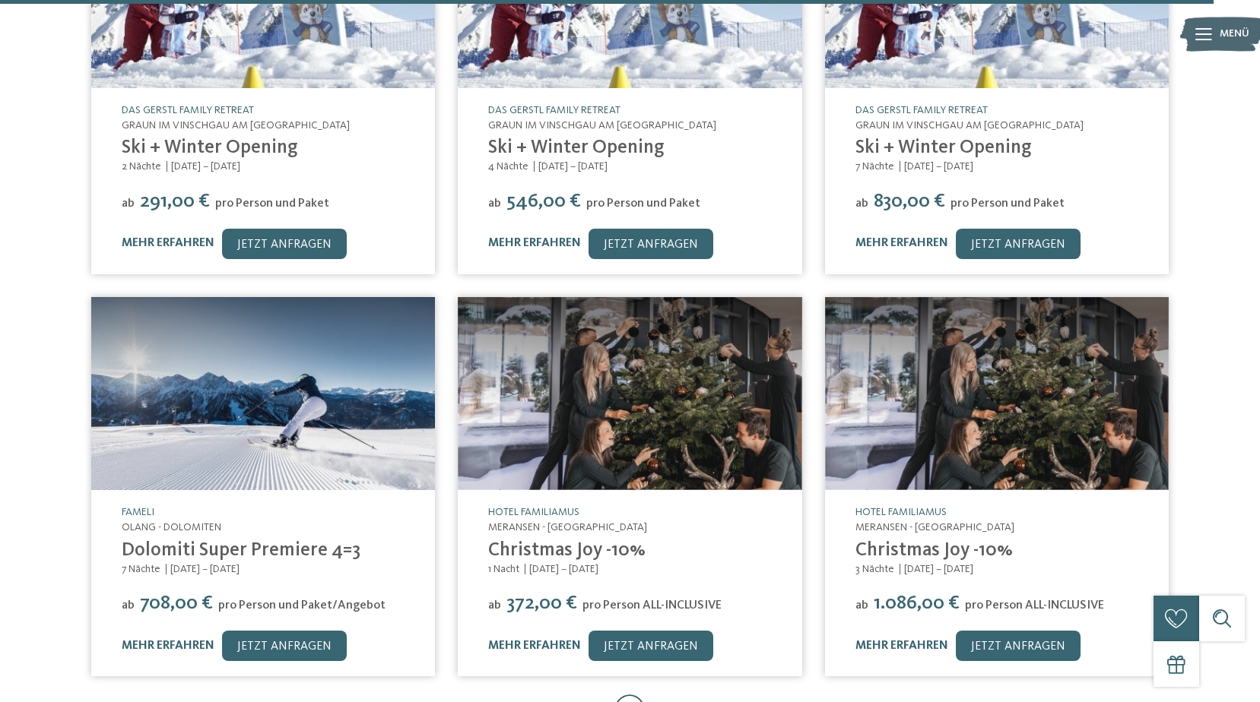
click at [629, 695] on icon at bounding box center [629, 710] width 31 height 31
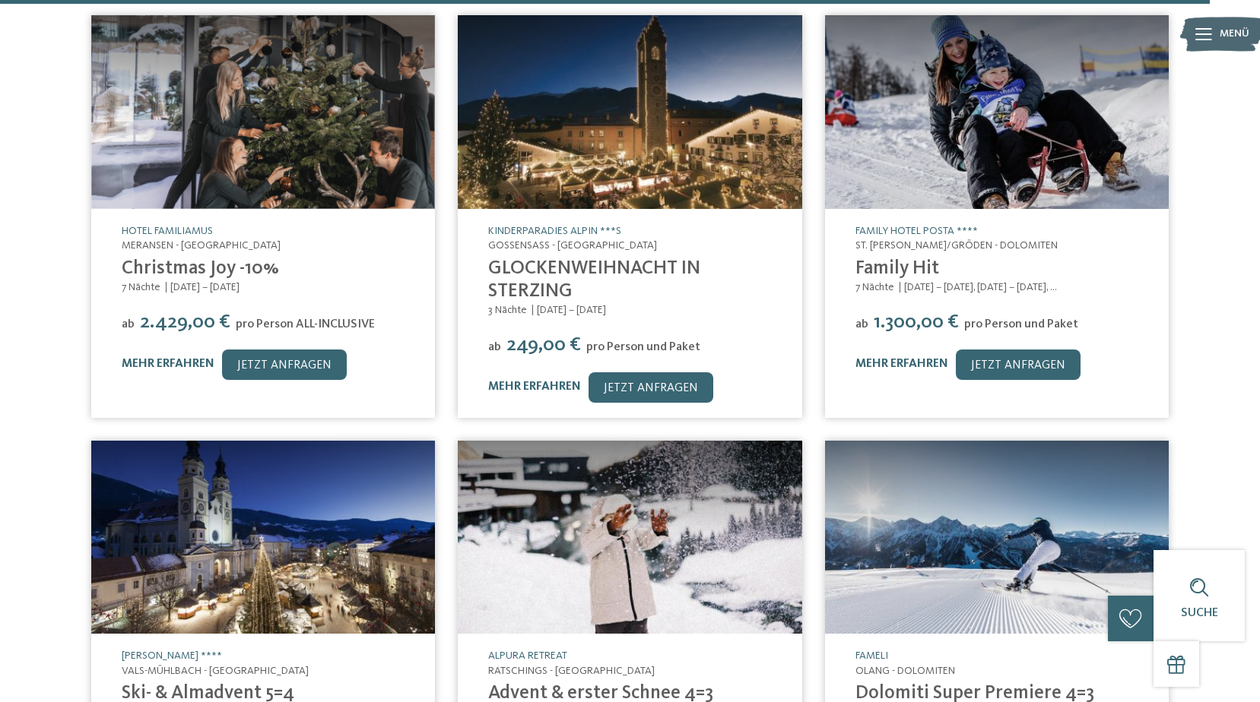
scroll to position [18016, 0]
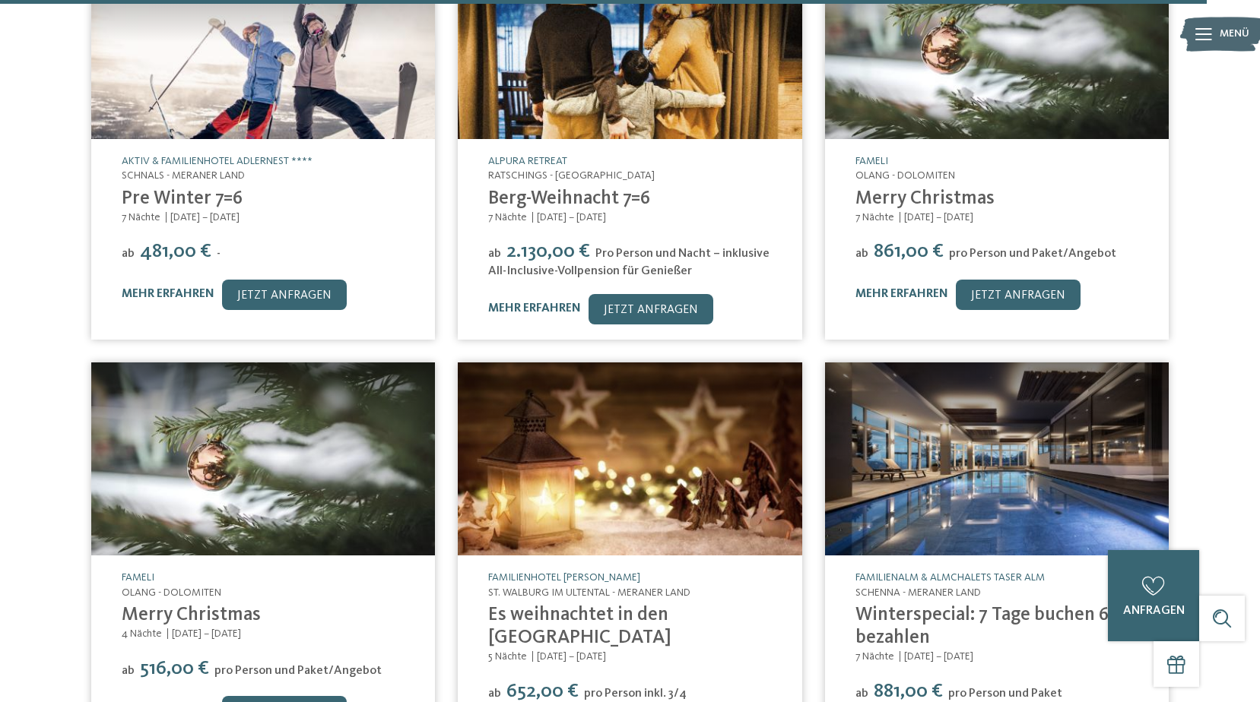
scroll to position [18928, 0]
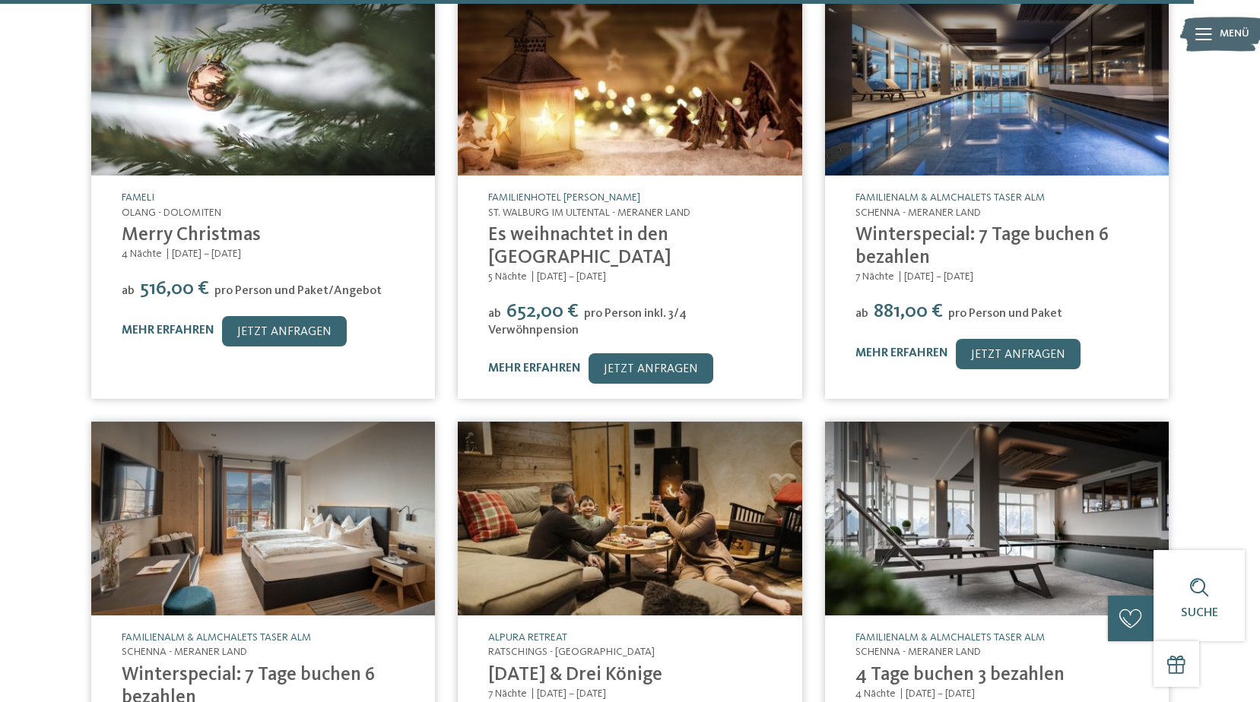
scroll to position [19384, 0]
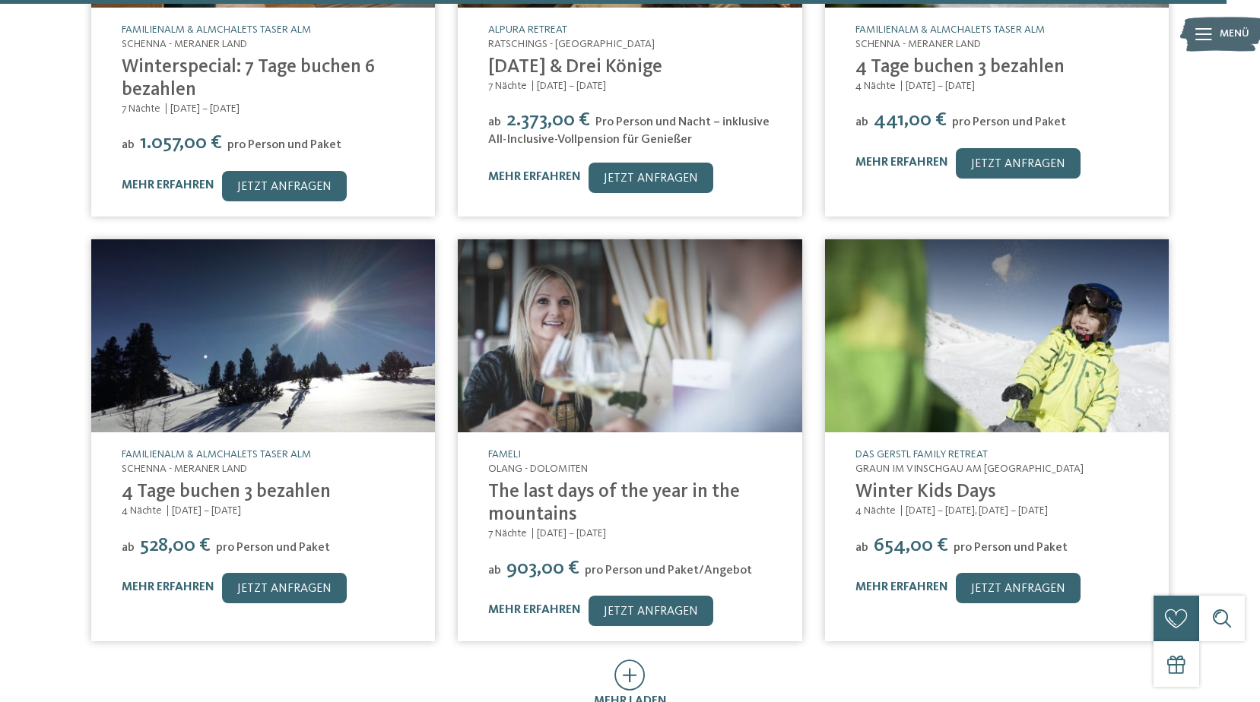
scroll to position [19916, 0]
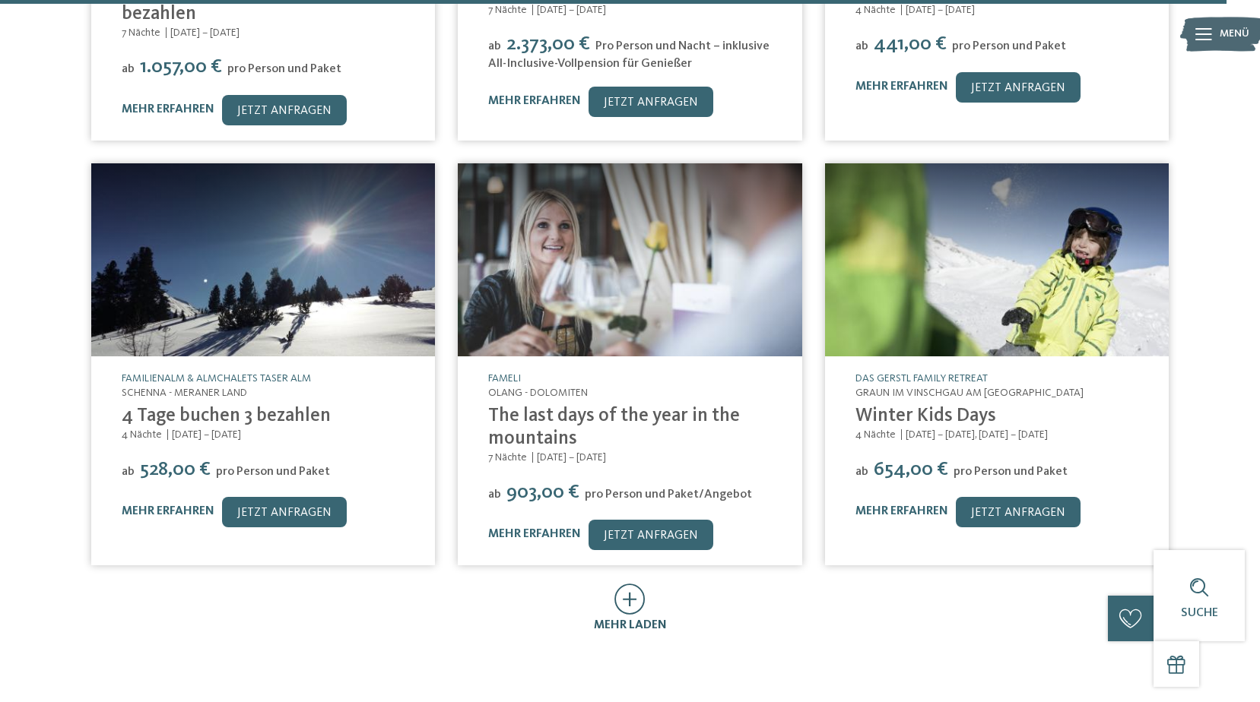
click at [630, 584] on icon at bounding box center [629, 599] width 31 height 31
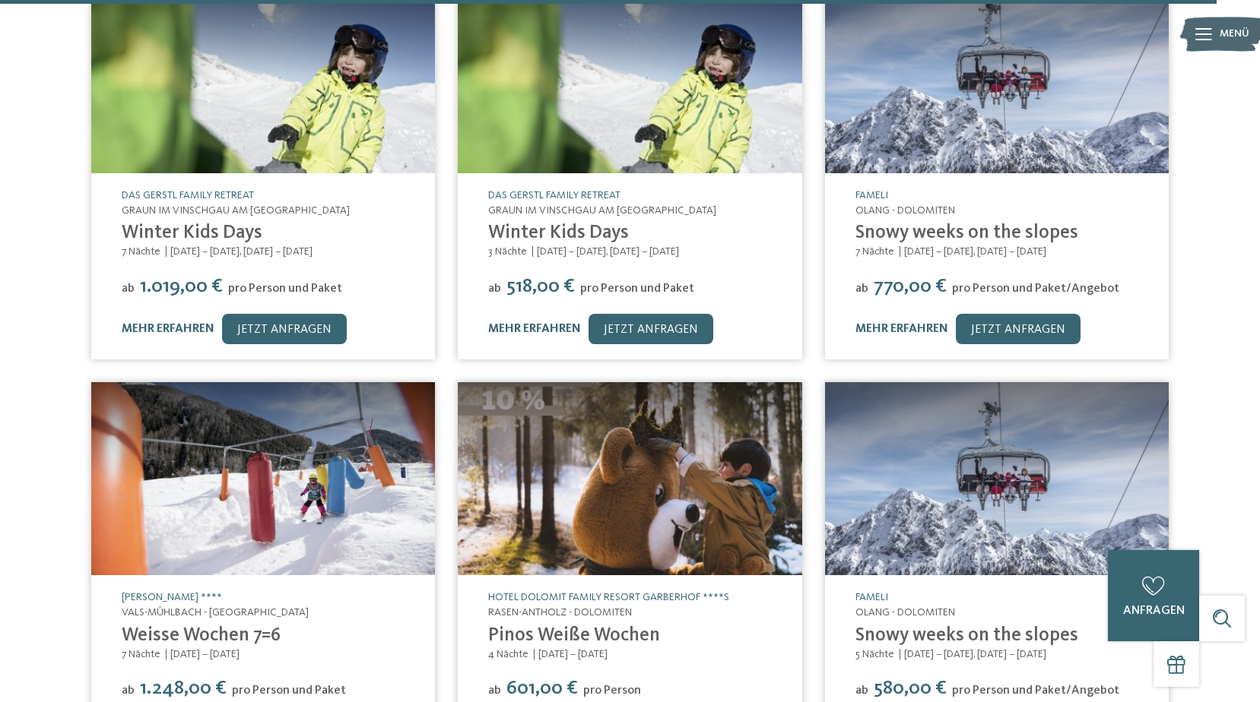
scroll to position [20600, 0]
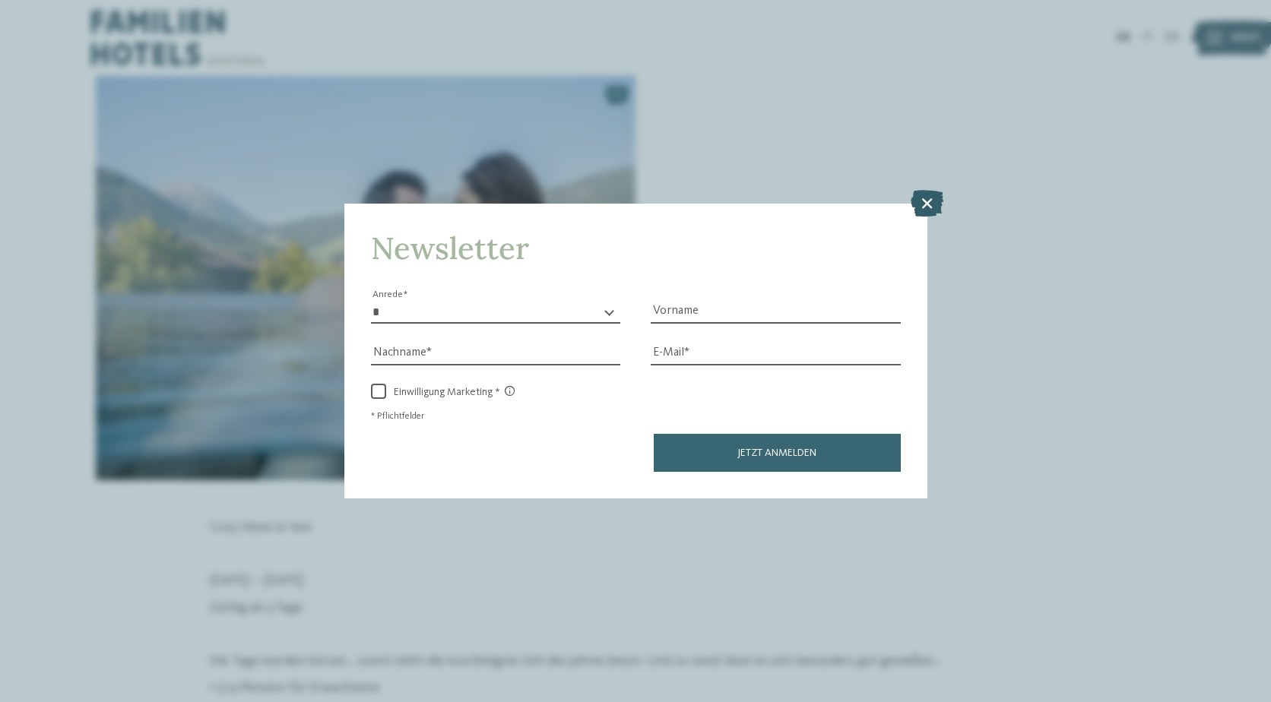
click at [930, 204] on icon at bounding box center [927, 202] width 33 height 27
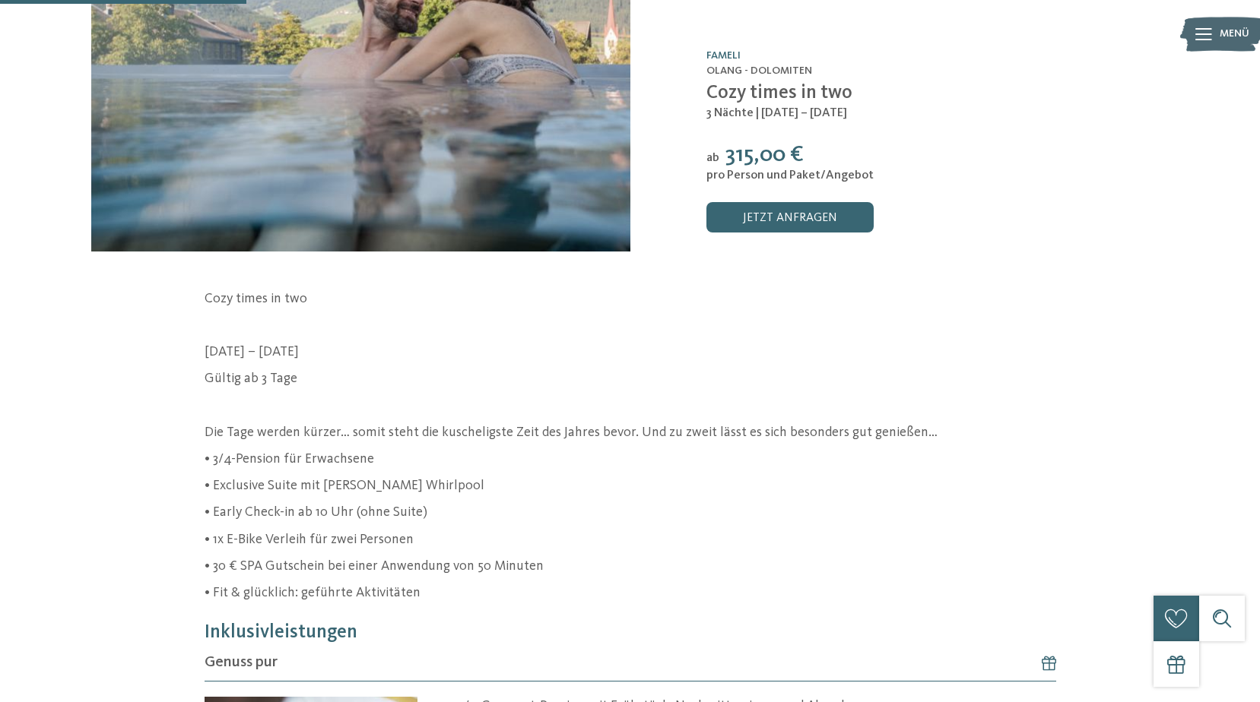
scroll to position [304, 0]
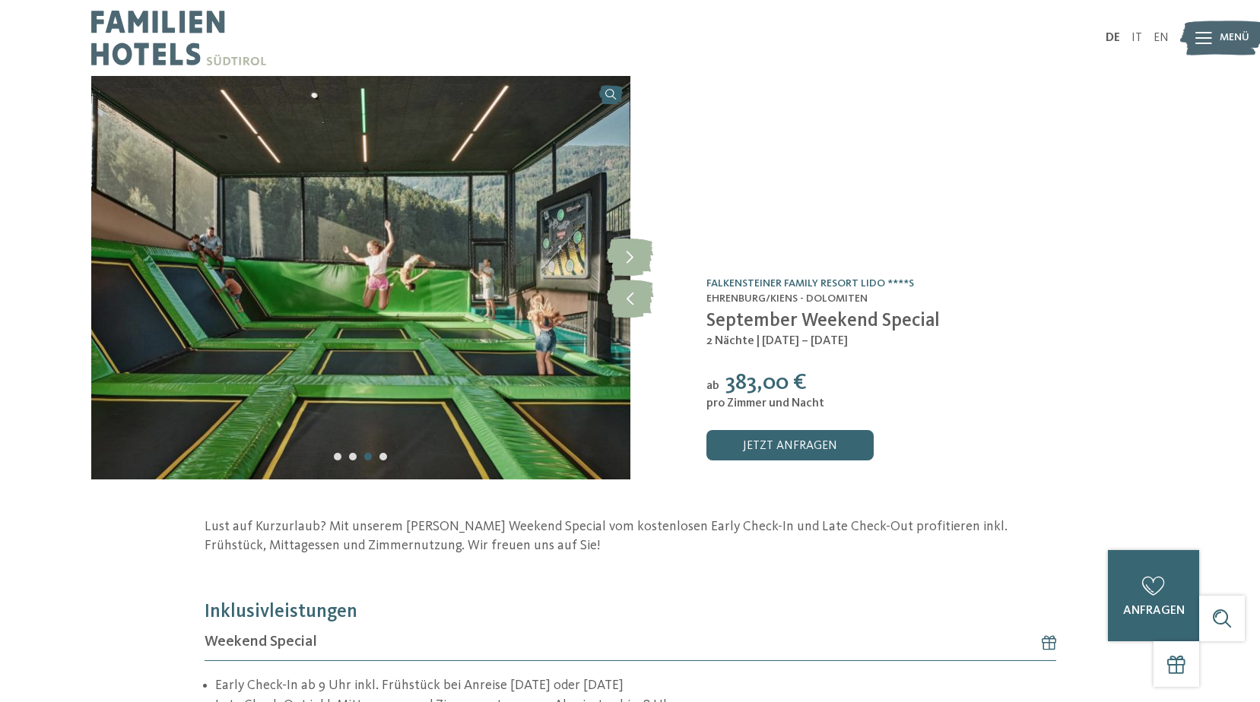
click at [1047, 298] on address "Ehrenburg/Kiens - Dolomiten" at bounding box center [937, 299] width 463 height 15
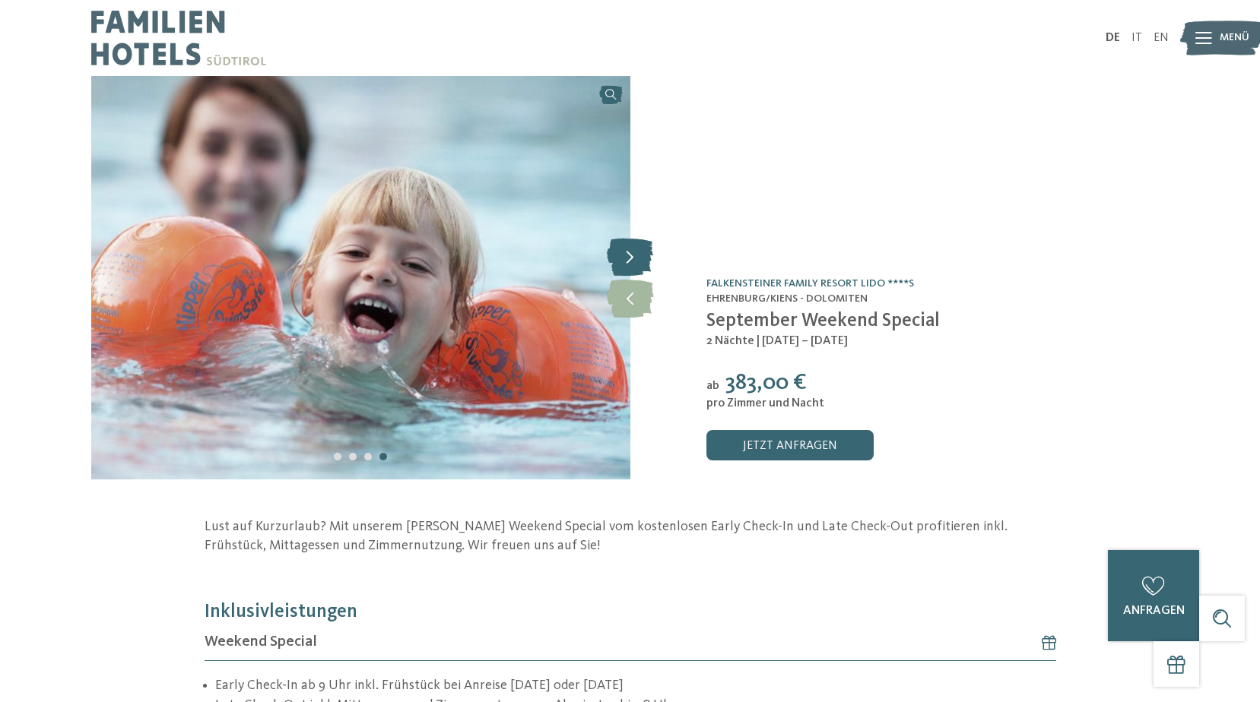
click at [630, 258] on icon at bounding box center [630, 257] width 46 height 38
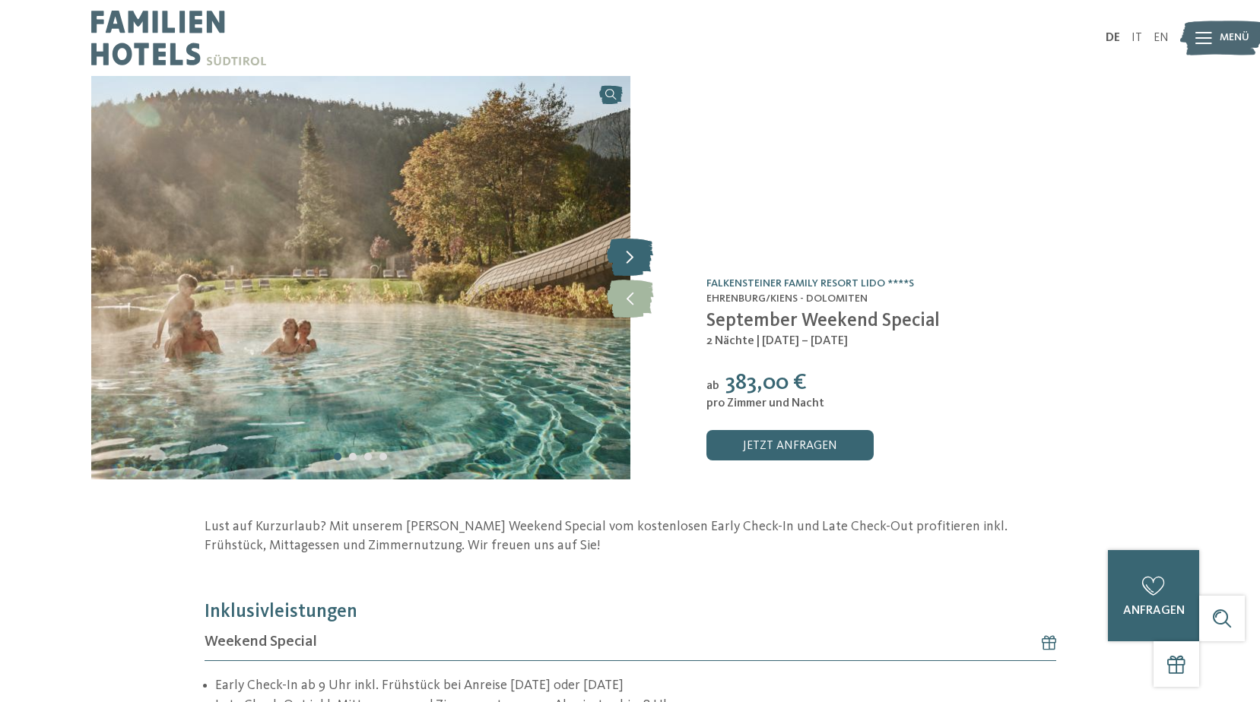
click at [630, 258] on icon at bounding box center [630, 257] width 46 height 38
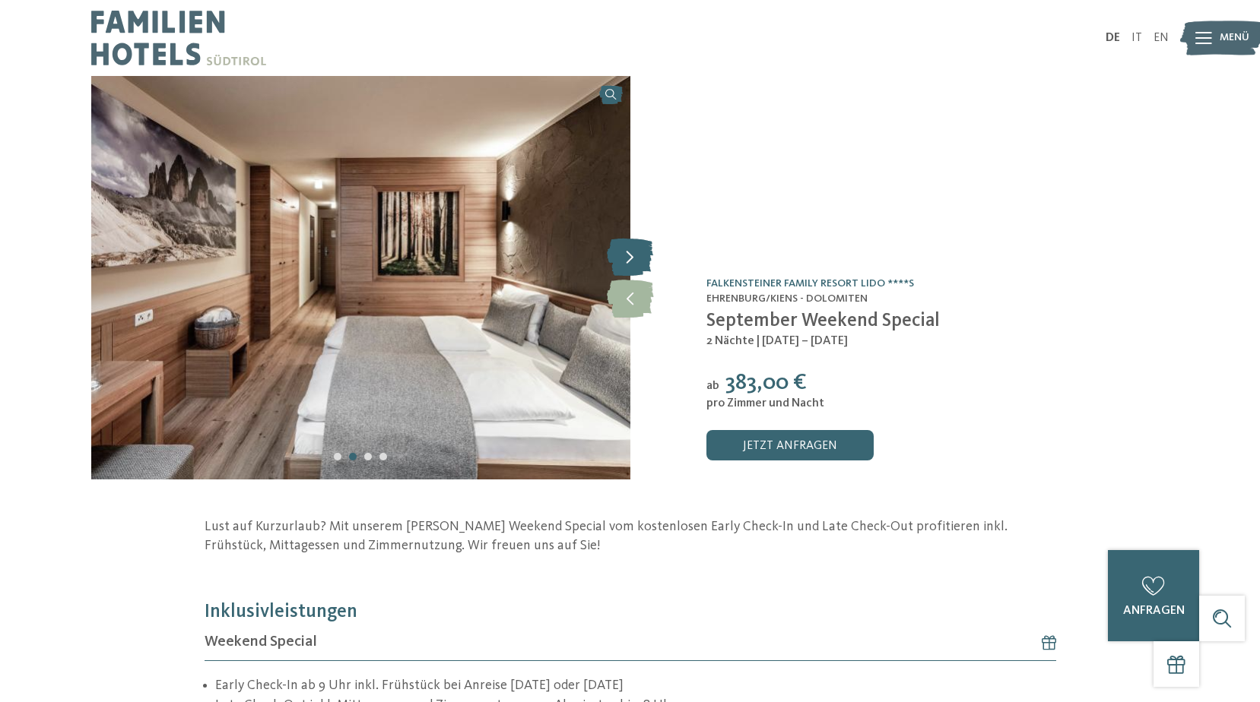
click at [630, 258] on icon at bounding box center [630, 257] width 46 height 38
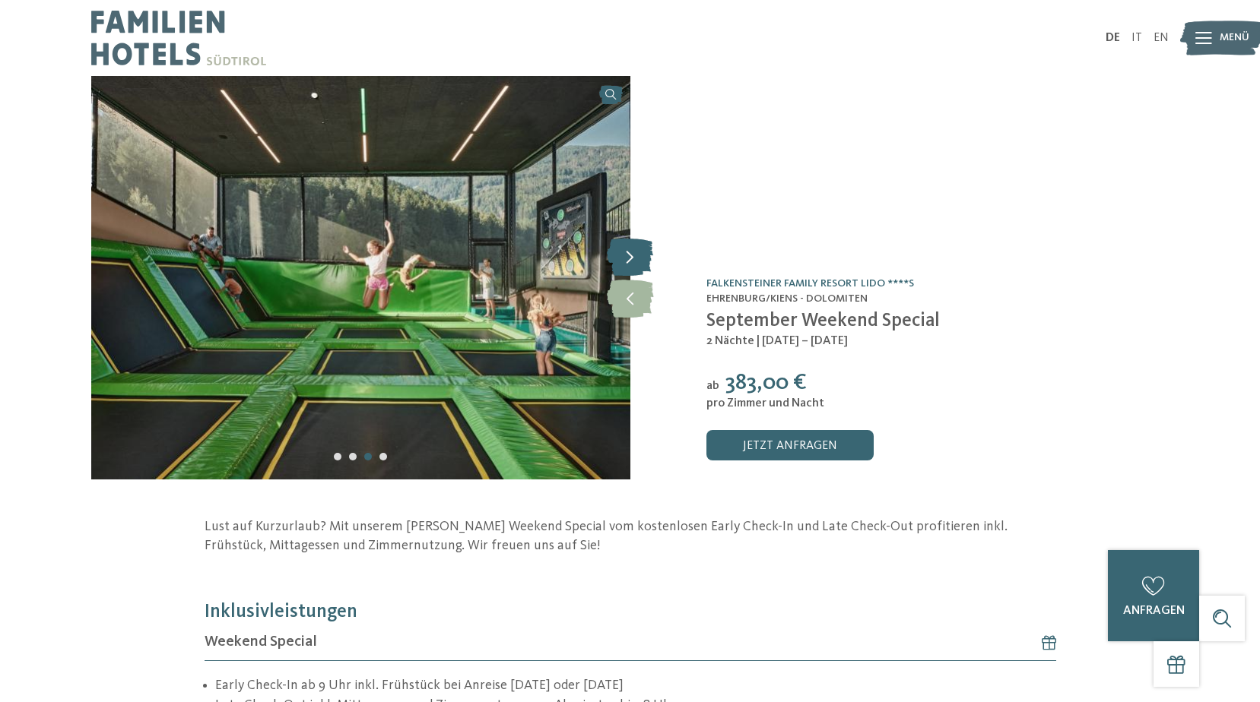
click at [630, 258] on icon at bounding box center [630, 257] width 46 height 38
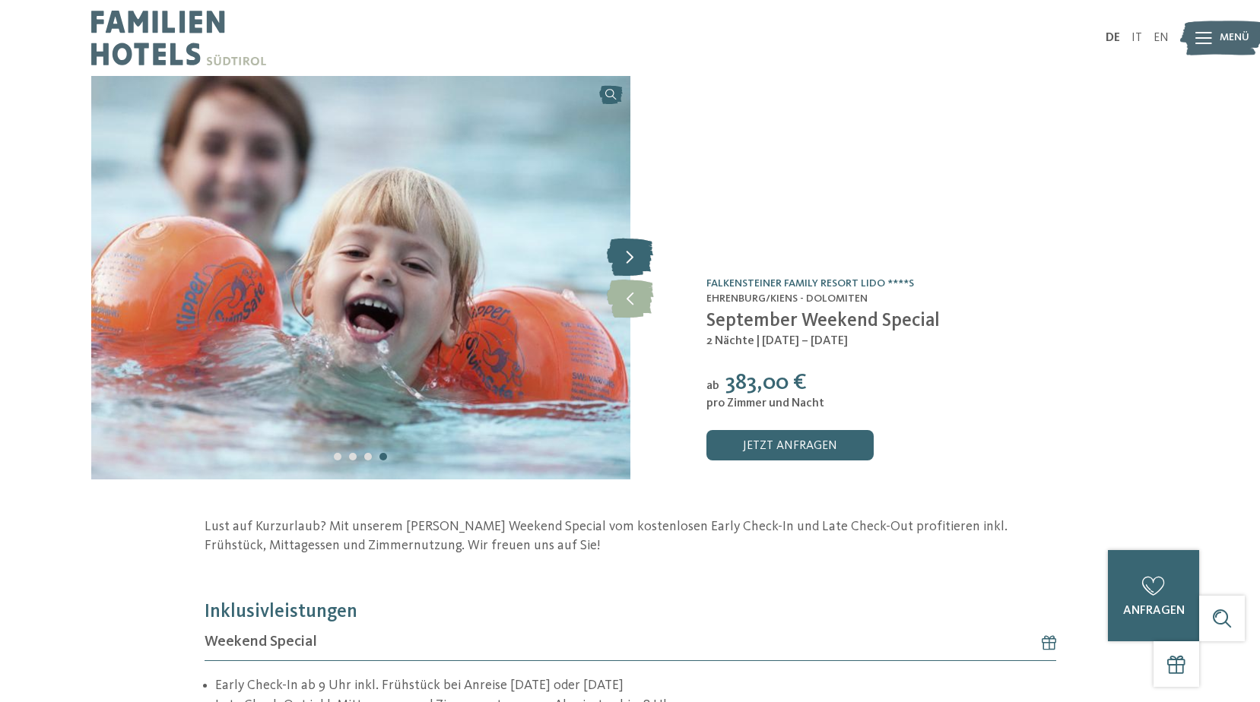
click at [630, 258] on icon at bounding box center [630, 257] width 46 height 38
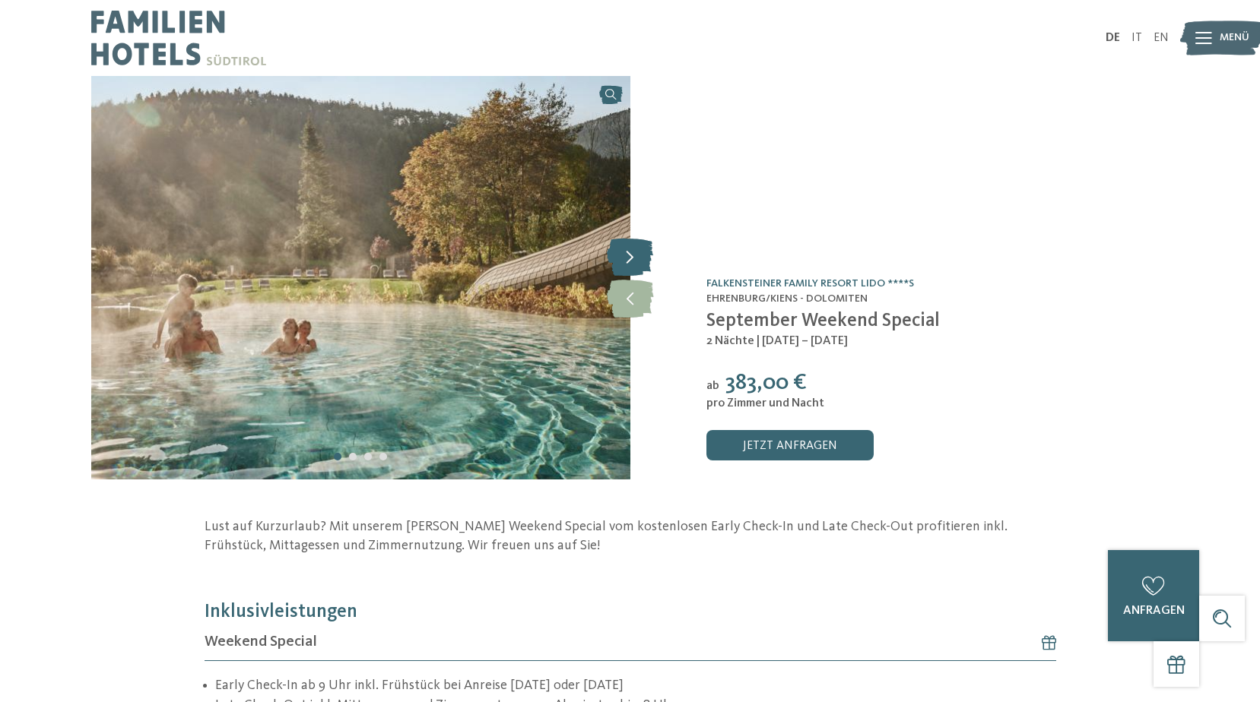
click at [630, 258] on icon at bounding box center [630, 257] width 46 height 38
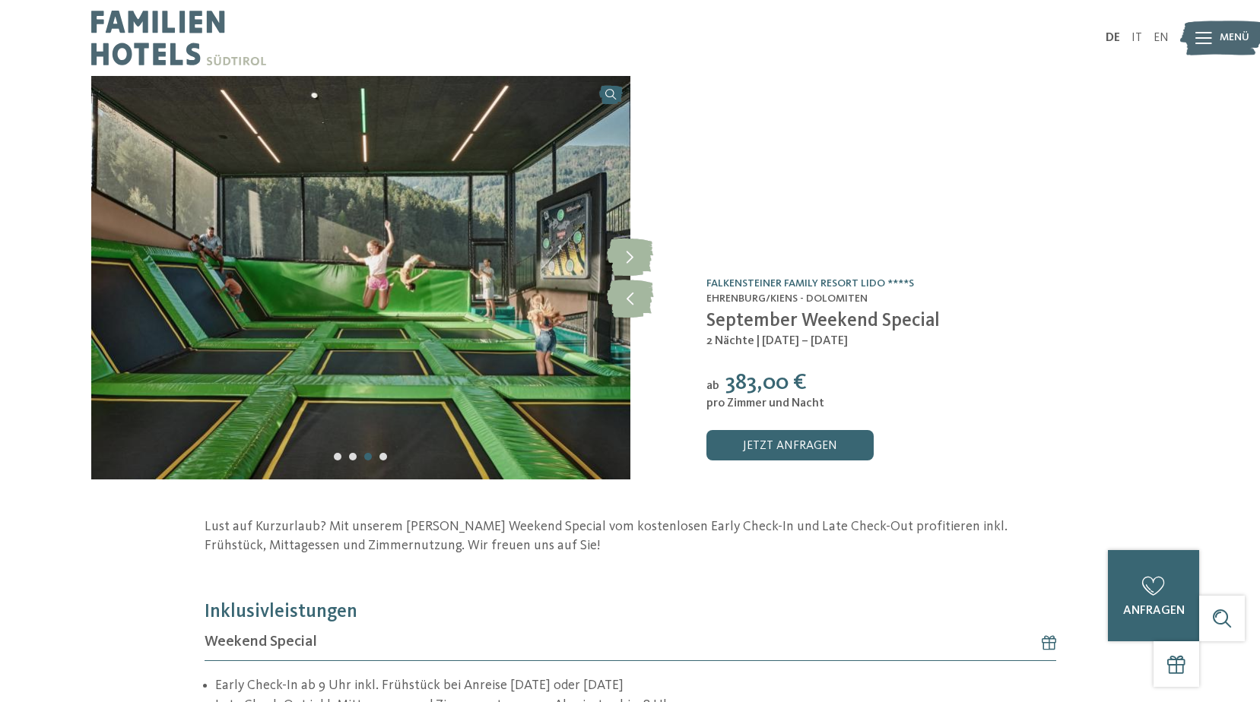
scroll to position [76, 0]
